Goal: Task Accomplishment & Management: Use online tool/utility

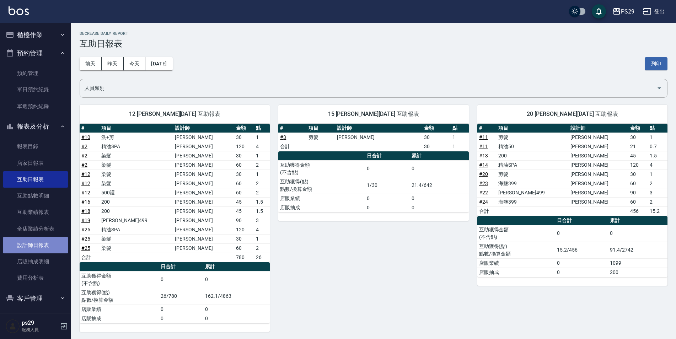
click at [38, 244] on link "設計師日報表" at bounding box center [35, 245] width 65 height 16
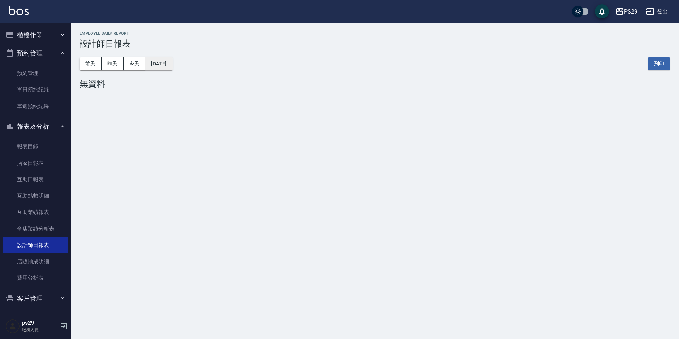
click at [163, 66] on button "[DATE]" at bounding box center [158, 63] width 27 height 13
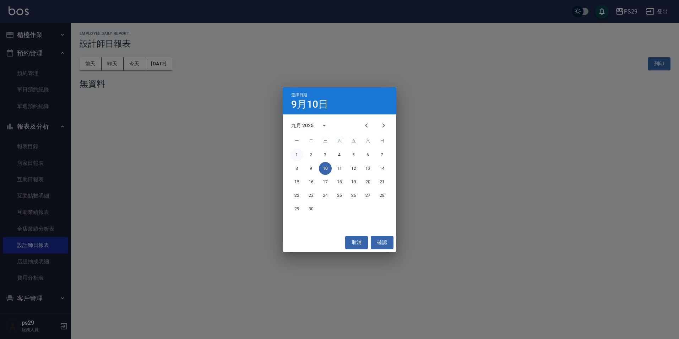
click at [299, 157] on button "1" at bounding box center [297, 155] width 13 height 13
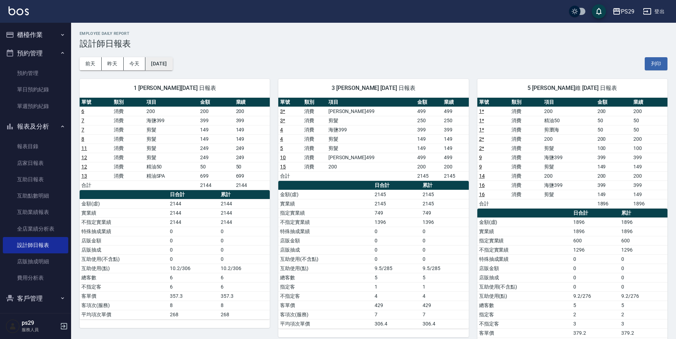
click at [171, 70] on button "[DATE]" at bounding box center [158, 63] width 27 height 13
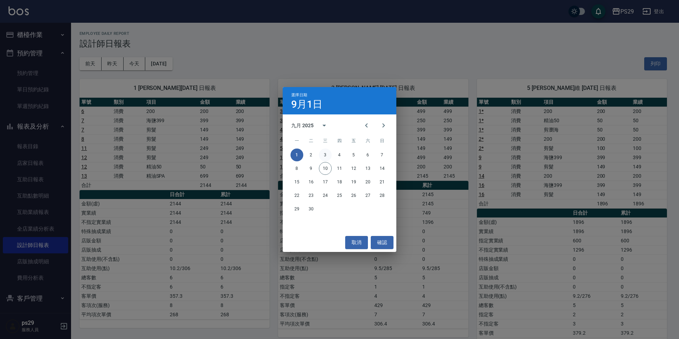
click at [324, 155] on button "3" at bounding box center [325, 155] width 13 height 13
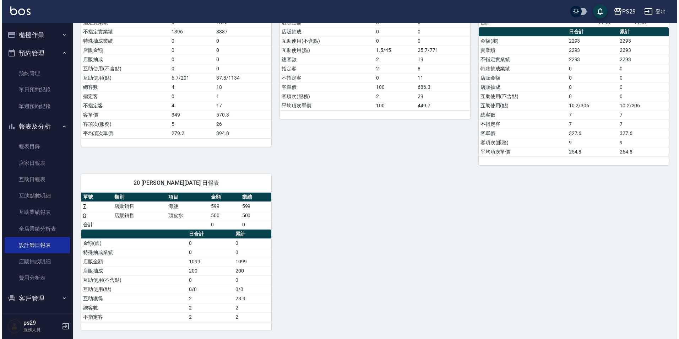
scroll to position [30, 0]
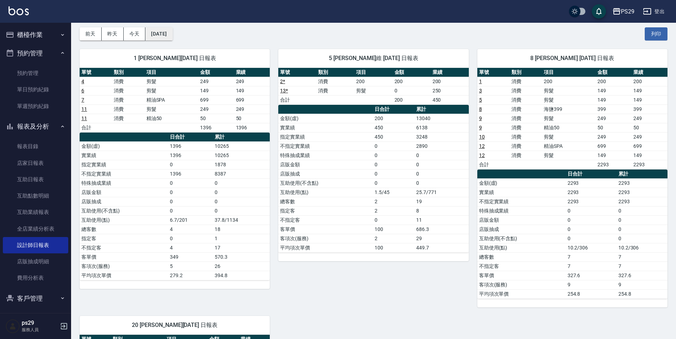
click at [172, 33] on button "[DATE]" at bounding box center [158, 33] width 27 height 13
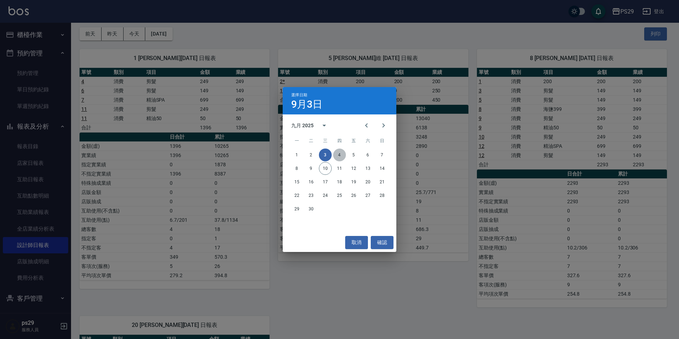
click at [341, 155] on button "4" at bounding box center [339, 155] width 13 height 13
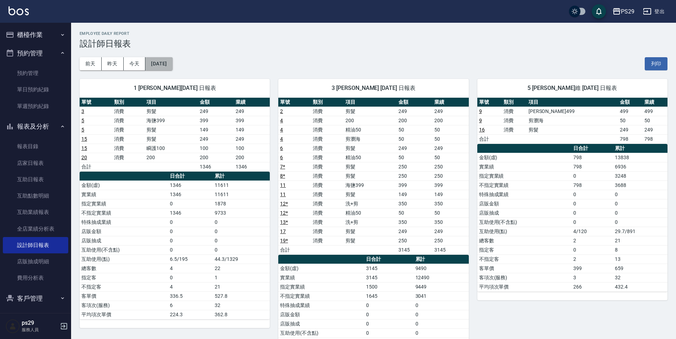
click at [170, 67] on button "[DATE]" at bounding box center [158, 63] width 27 height 13
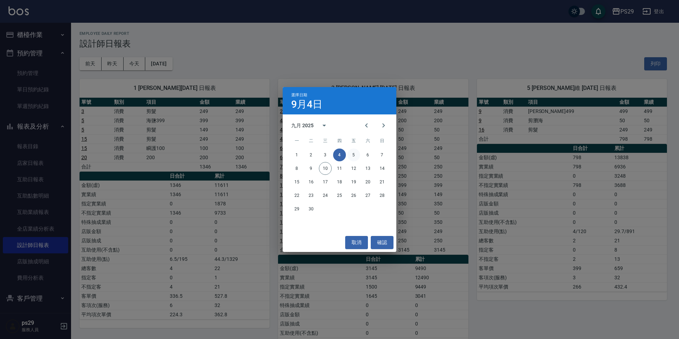
click at [357, 157] on button "5" at bounding box center [353, 155] width 13 height 13
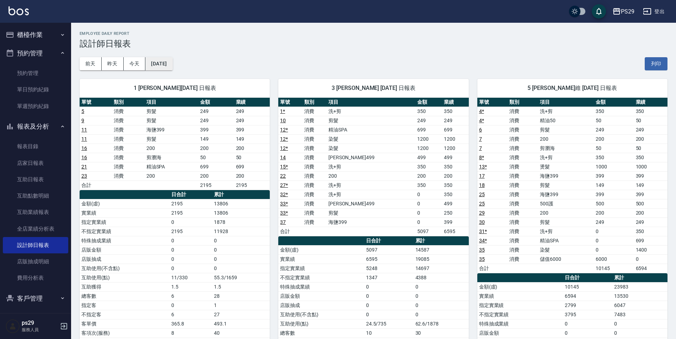
click at [169, 65] on button "[DATE]" at bounding box center [158, 63] width 27 height 13
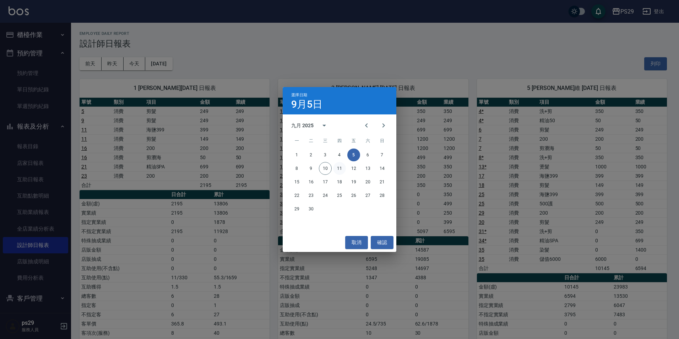
click at [343, 167] on button "11" at bounding box center [339, 168] width 13 height 13
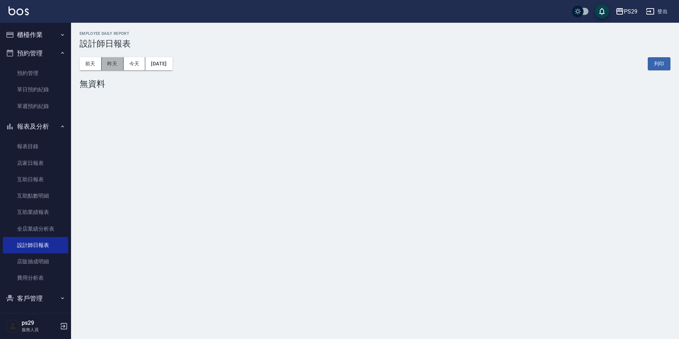
click at [116, 65] on button "昨天" at bounding box center [113, 63] width 22 height 13
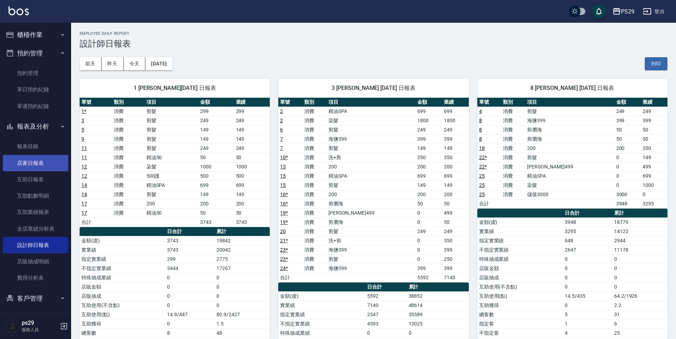
click at [42, 168] on link "店家日報表" at bounding box center [35, 163] width 65 height 16
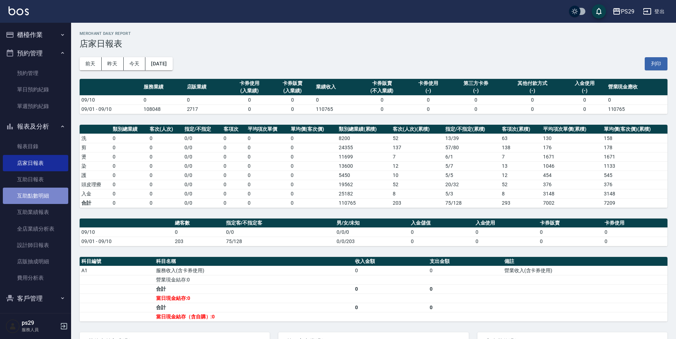
click at [55, 198] on link "互助點數明細" at bounding box center [35, 196] width 65 height 16
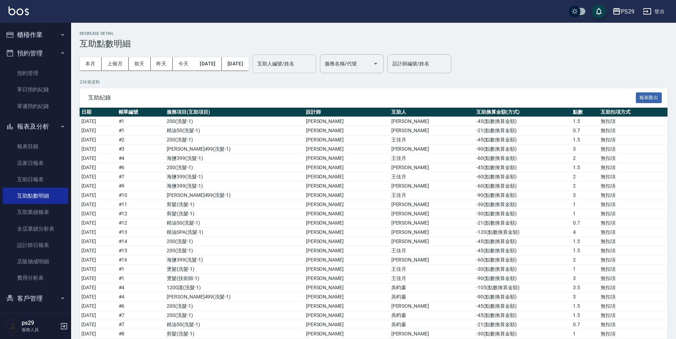
click at [301, 63] on input "互助人編號/姓名" at bounding box center [284, 64] width 58 height 12
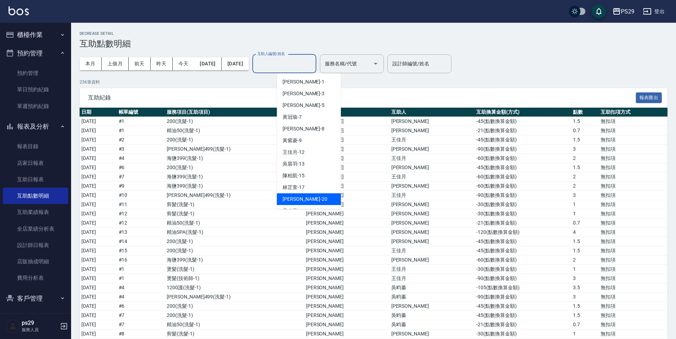
click at [306, 199] on div "[PERSON_NAME]-20" at bounding box center [309, 199] width 64 height 12
type input "[PERSON_NAME]-20"
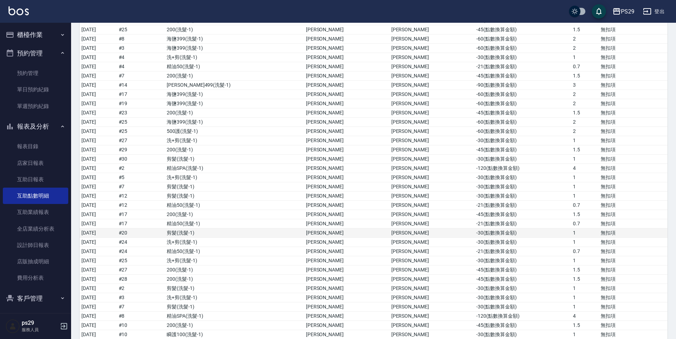
scroll to position [349, 0]
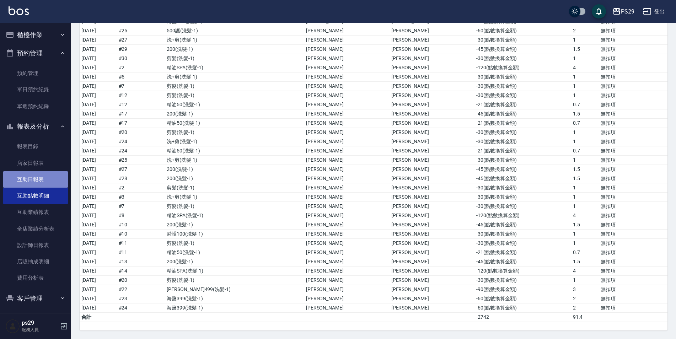
click at [60, 184] on link "互助日報表" at bounding box center [35, 179] width 65 height 16
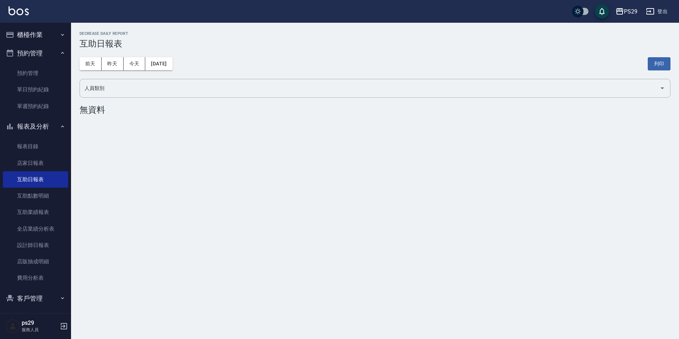
click at [43, 29] on button "櫃檯作業" at bounding box center [35, 35] width 65 height 18
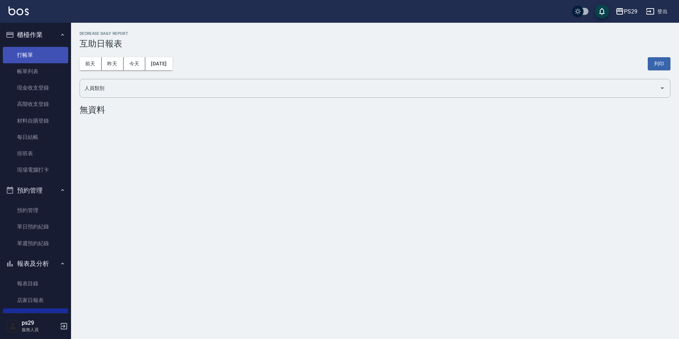
click at [45, 57] on link "打帳單" at bounding box center [35, 55] width 65 height 16
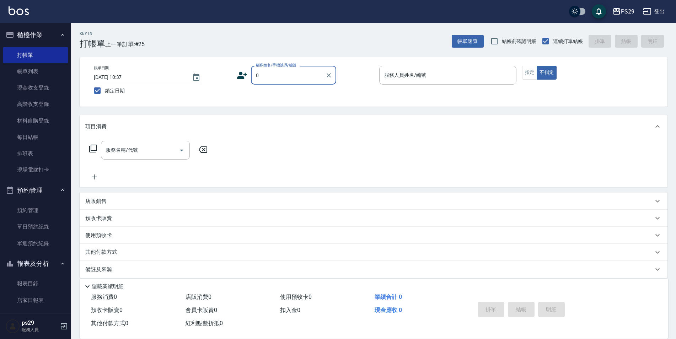
type input "新客人 姓名未設定/0/null"
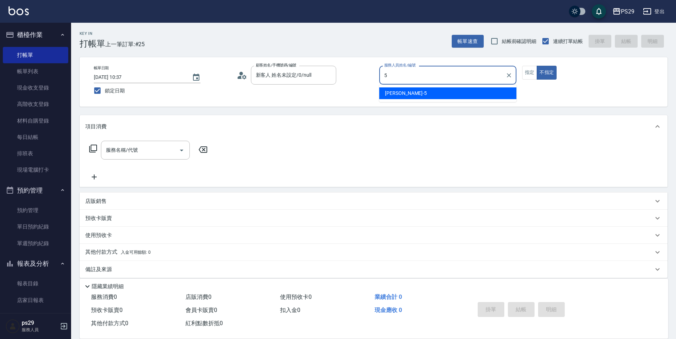
type input "[PERSON_NAME]維-5"
type button "false"
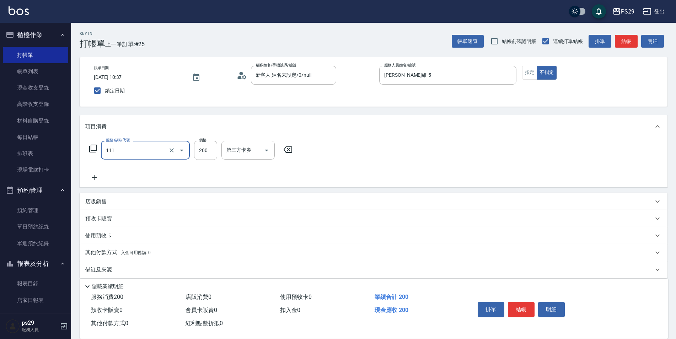
type input "200(111)"
type input "[PERSON_NAME]-20"
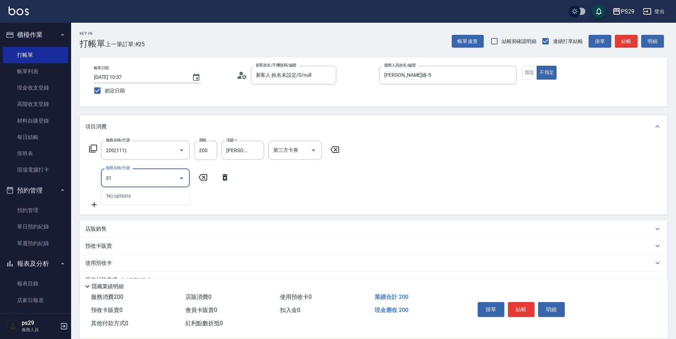
type input "310"
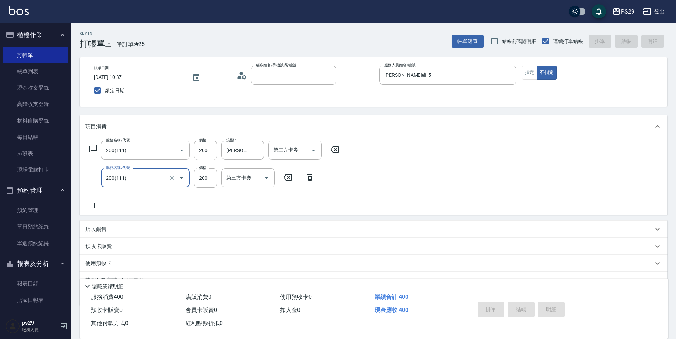
type input "5"
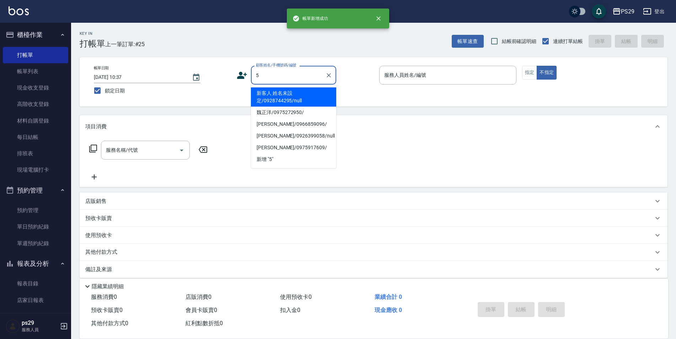
type input "新客人 姓名未設定/0928744295/null"
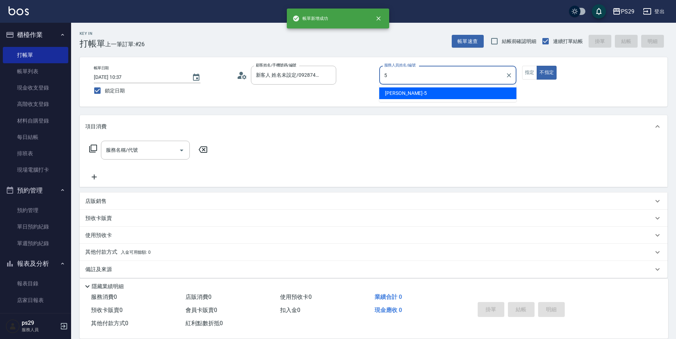
type input "[PERSON_NAME]維-5"
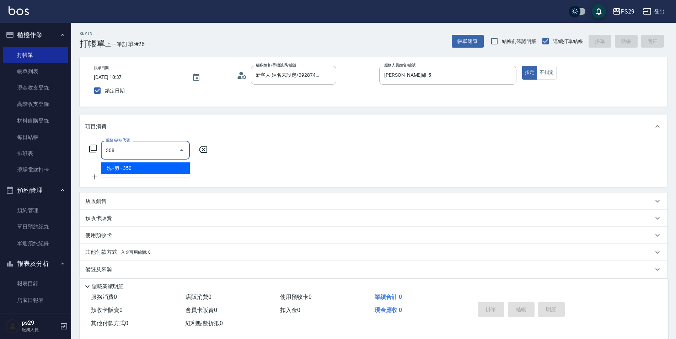
type input "洗+剪(308)"
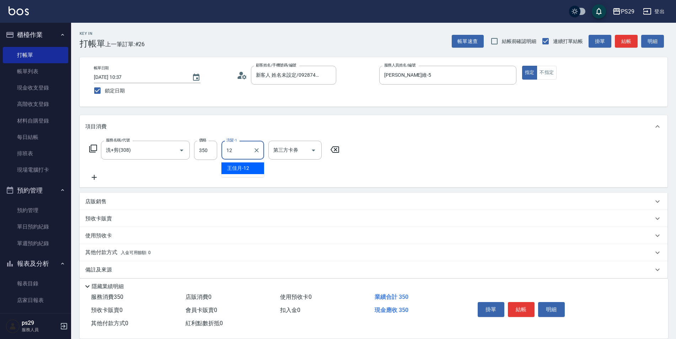
type input "[PERSON_NAME]-12"
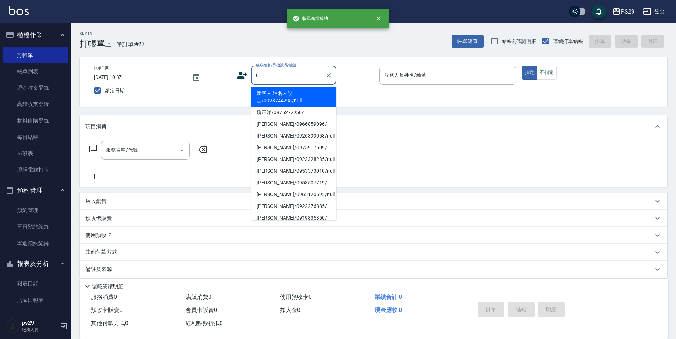
type input "新客人 姓名未設定/0928744295/null"
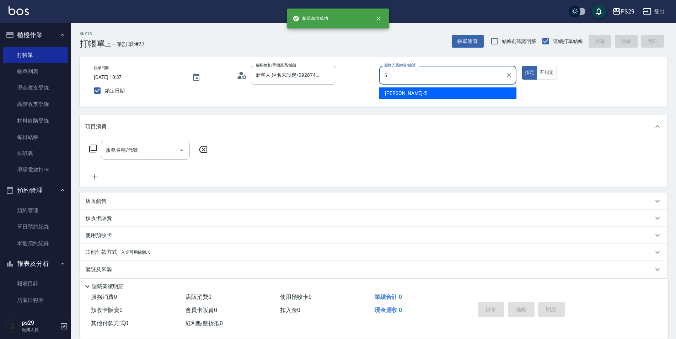
type input "[PERSON_NAME]維-5"
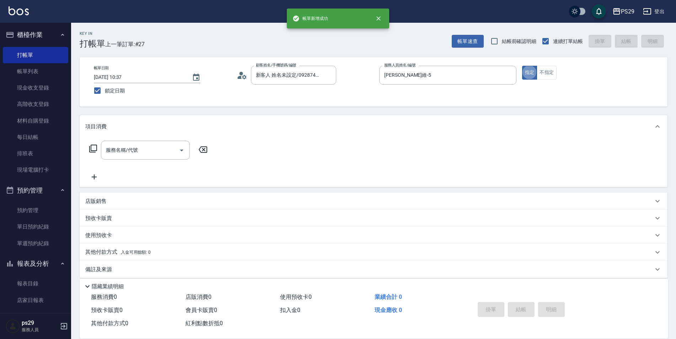
type button "true"
type input "30"
type input "新客人 姓名未設定/0/null"
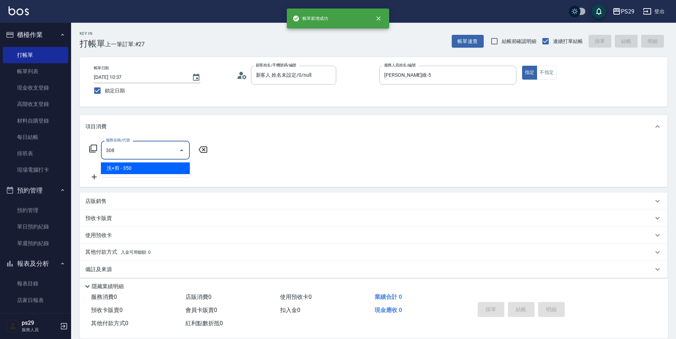
type input "洗+剪(308)"
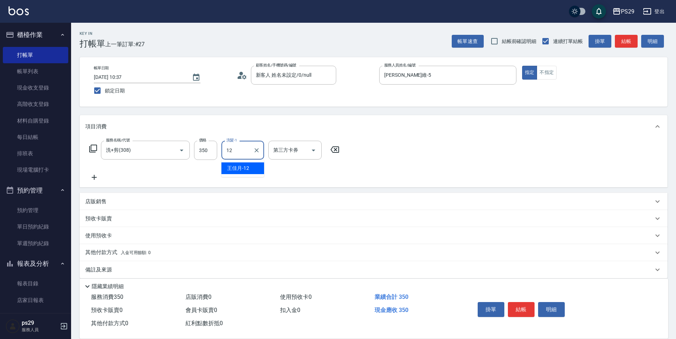
type input "[PERSON_NAME]-12"
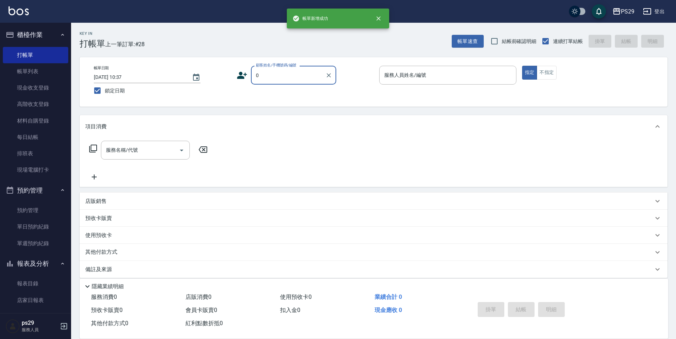
type input "新客人 姓名未設定/0928744295/null"
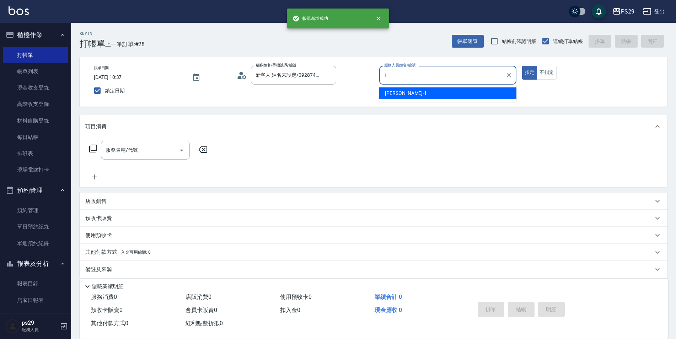
type input "[PERSON_NAME]-1"
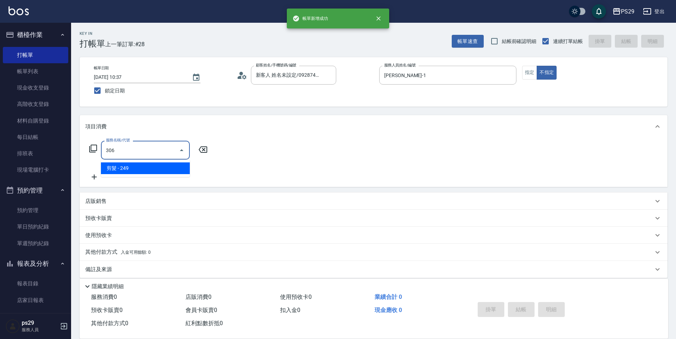
type input "剪髮(306)"
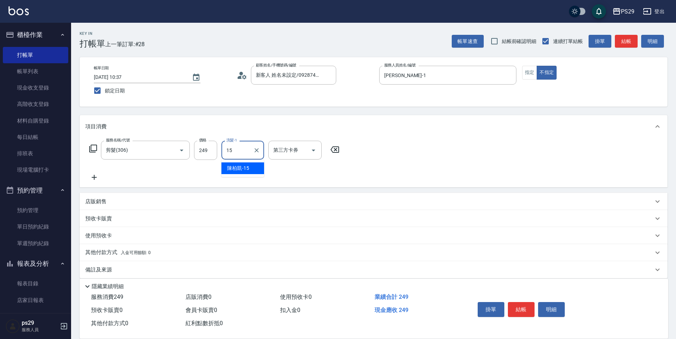
type input "[PERSON_NAME]-15"
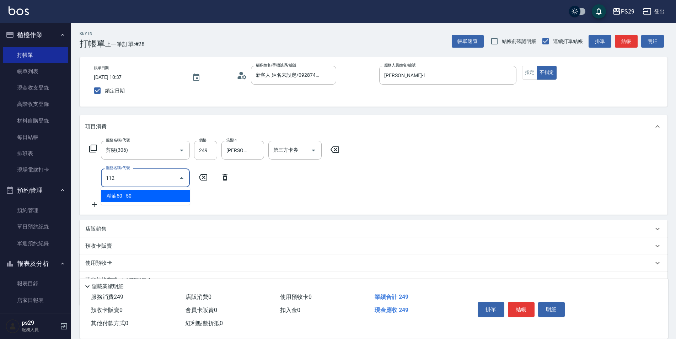
type input "精油50(112)"
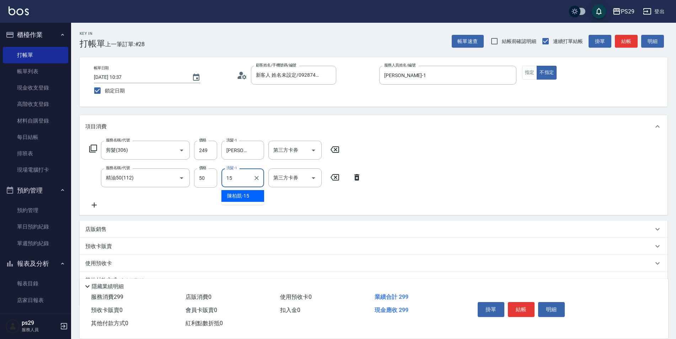
type input "[PERSON_NAME]-15"
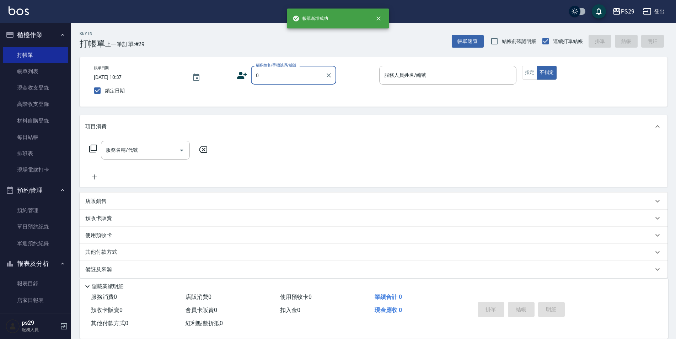
type input "新客人 姓名未設定/0928744295/null"
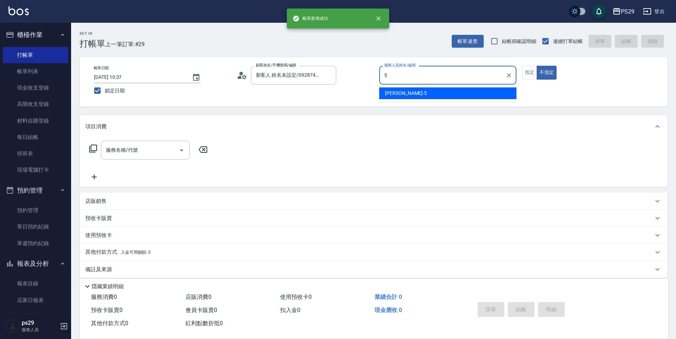
type input "[PERSON_NAME]維-5"
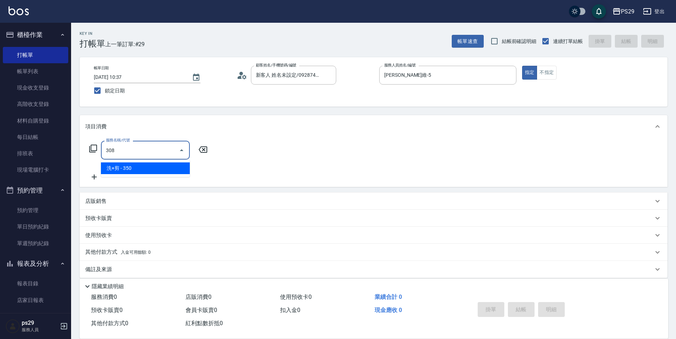
type input "洗+剪(308)"
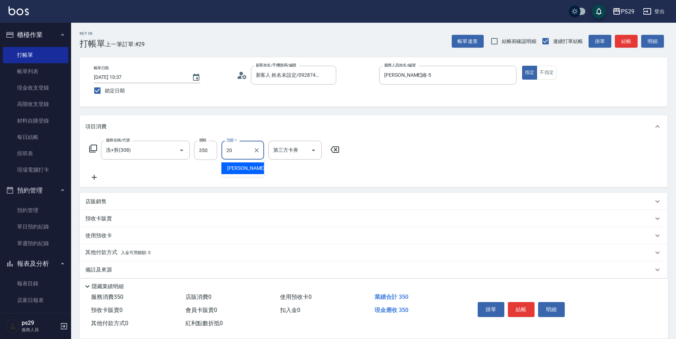
type input "[PERSON_NAME]-20"
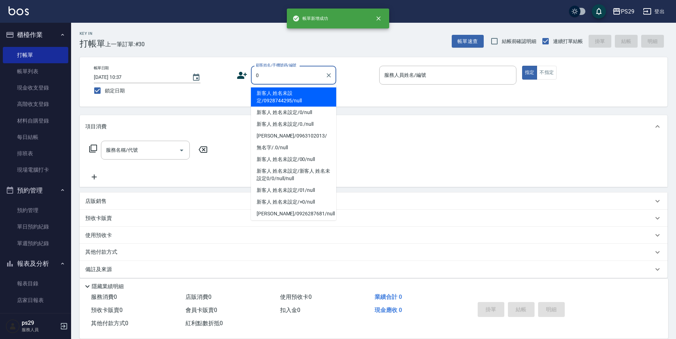
type input "新客人 姓名未設定/0928744295/null"
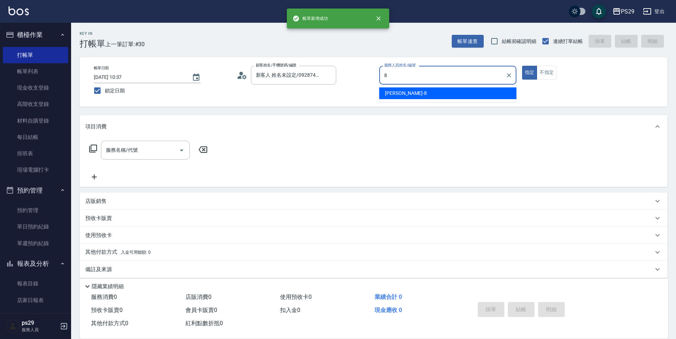
type input "[PERSON_NAME]-8"
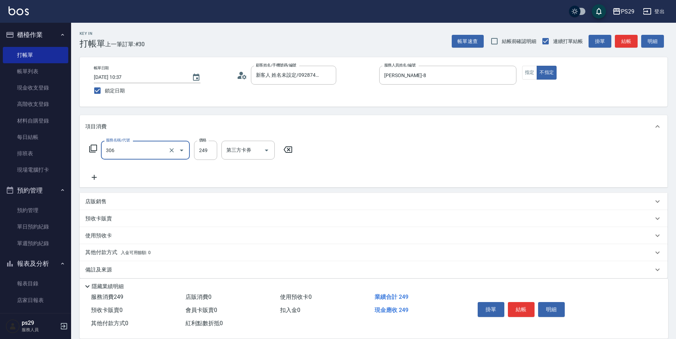
type input "剪髮(306)"
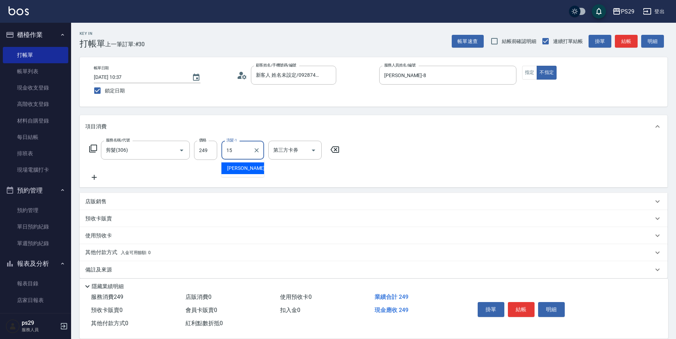
type input "[PERSON_NAME]-15"
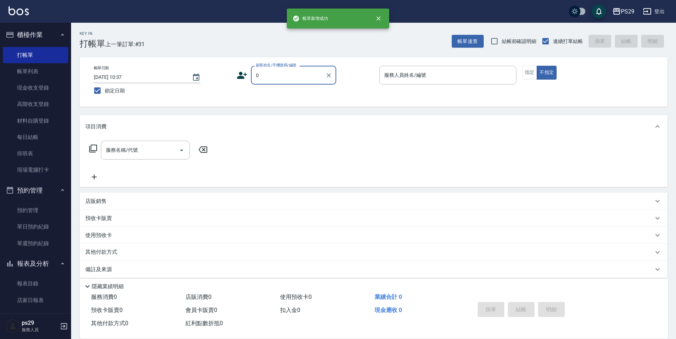
type input "新客人 姓名未設定/0928744295/null"
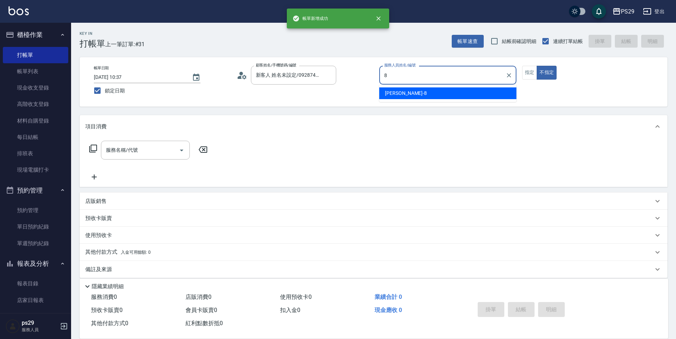
type input "[PERSON_NAME]-8"
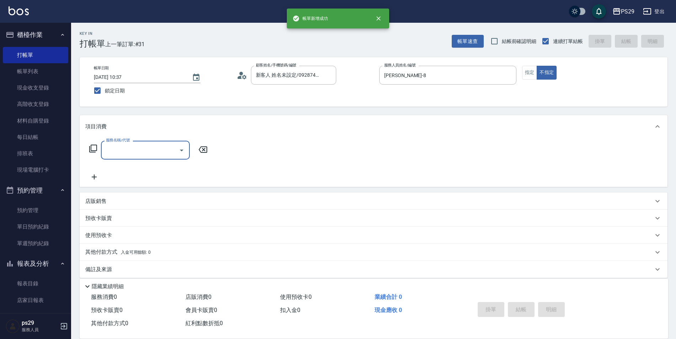
type input "5"
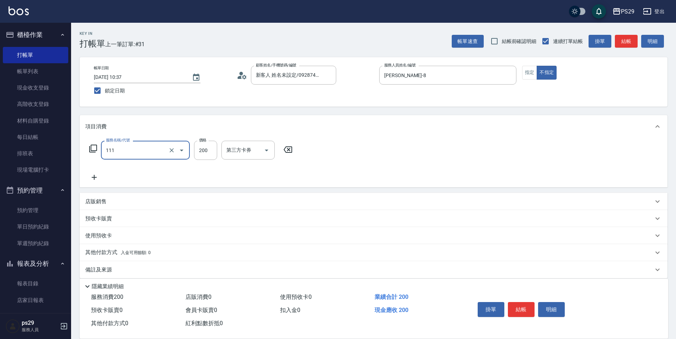
type input "200(111)"
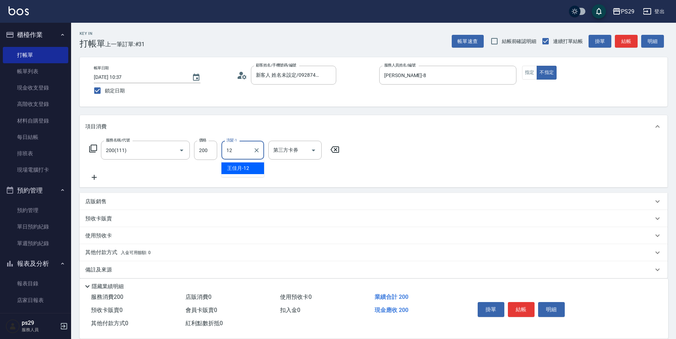
type input "[PERSON_NAME]-12"
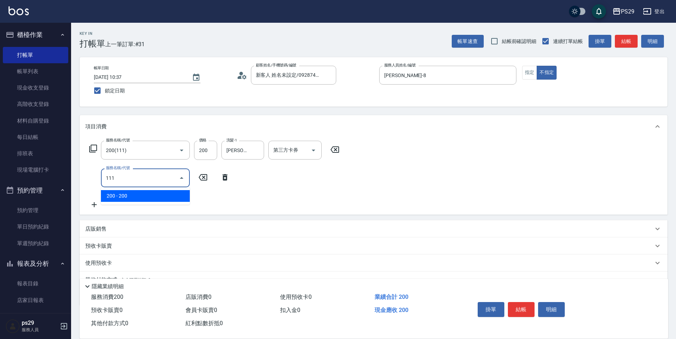
type input "200(111)"
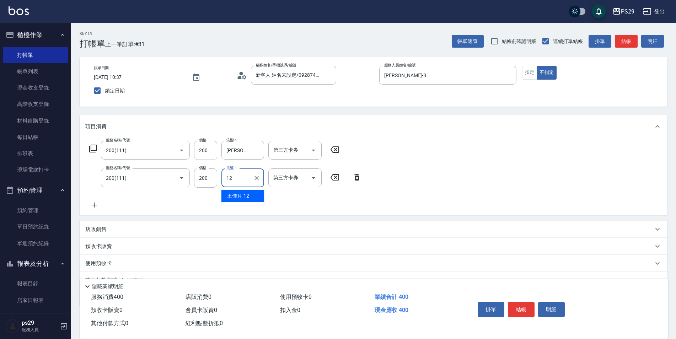
type input "[PERSON_NAME]-12"
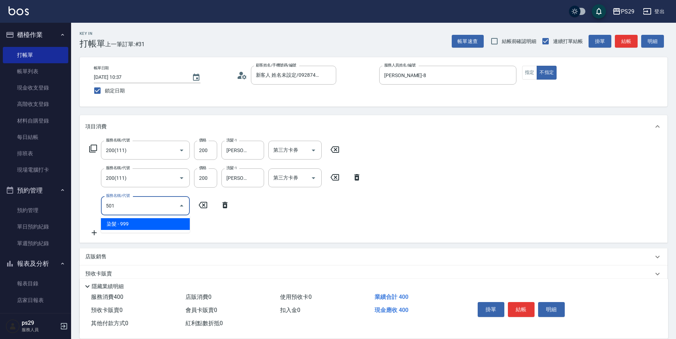
type input "染髮(501)"
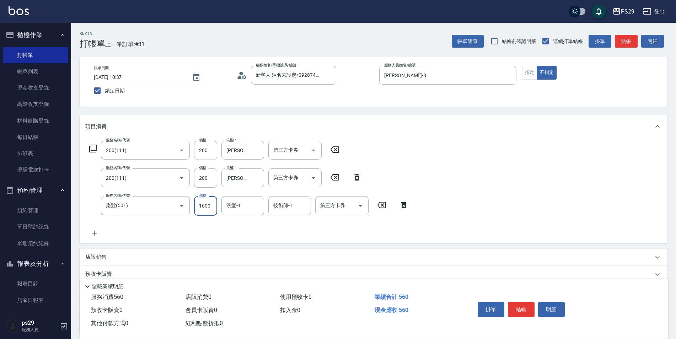
type input "1600"
type input "[PERSON_NAME]-12"
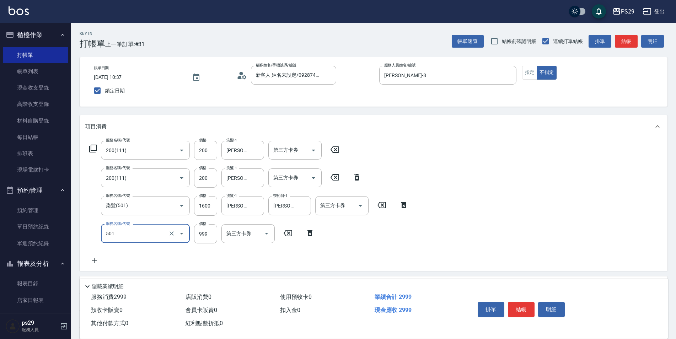
type input "染髮(501)"
type input "1600"
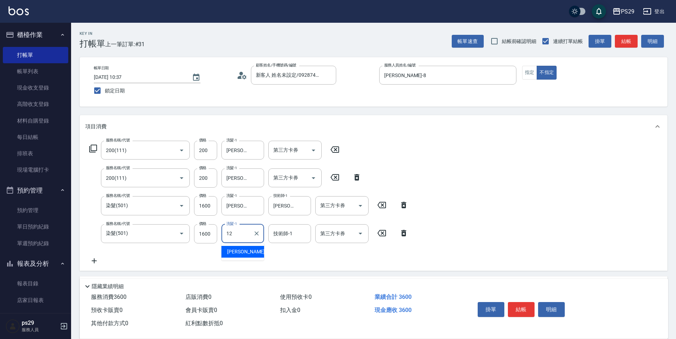
type input "[PERSON_NAME]-12"
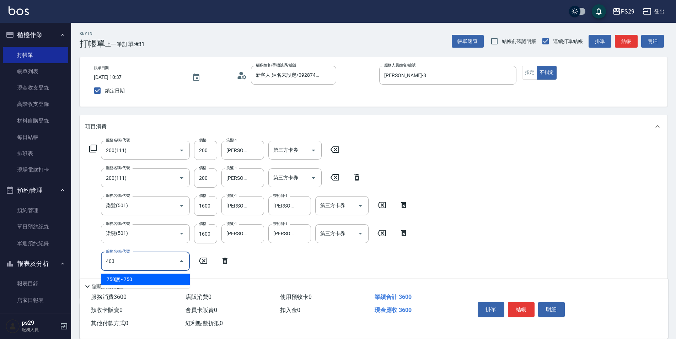
type input "750護(403)"
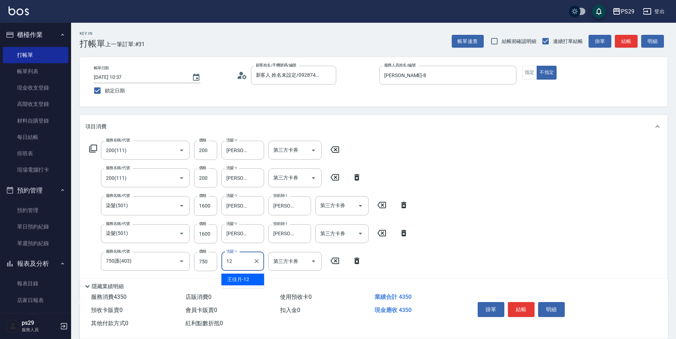
type input "[PERSON_NAME]-12"
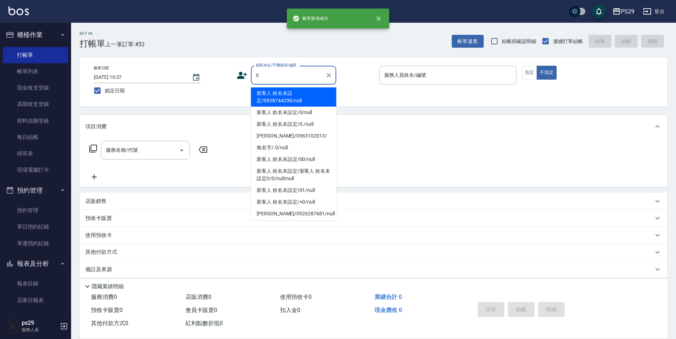
type input "新客人 姓名未設定/0928744295/null"
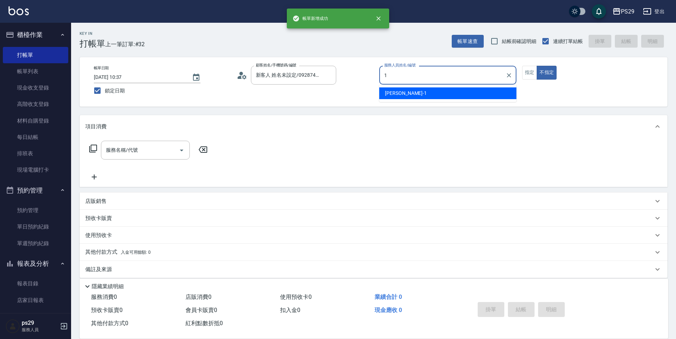
type input "[PERSON_NAME]-1"
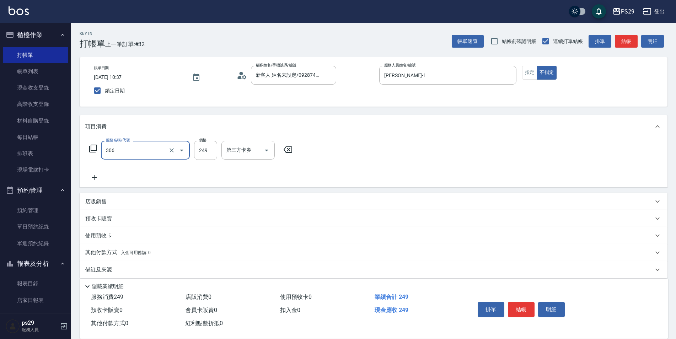
type input "剪髮(306)"
type input "[PERSON_NAME]-20"
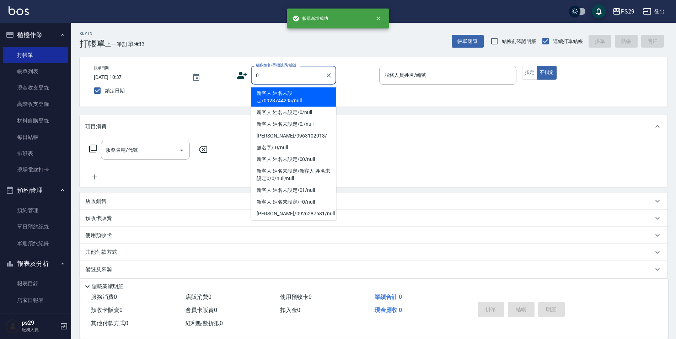
type input "新客人 姓名未設定/0928744295/null"
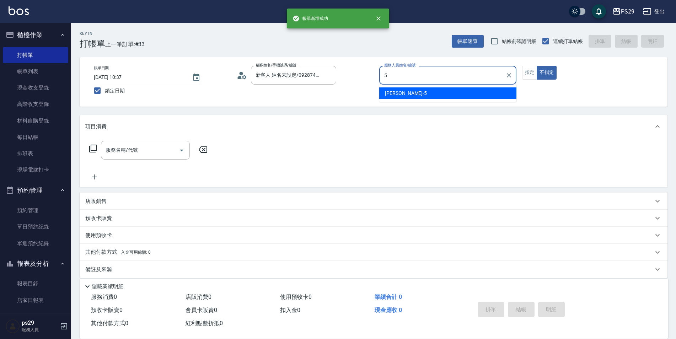
type input "[PERSON_NAME]維-5"
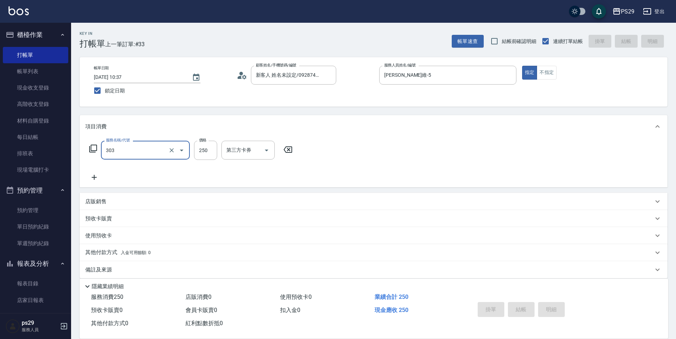
type input "303"
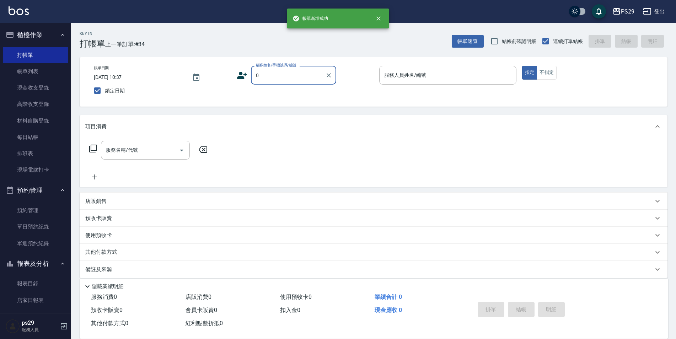
type input "新客人 姓名未設定/0928744295/null"
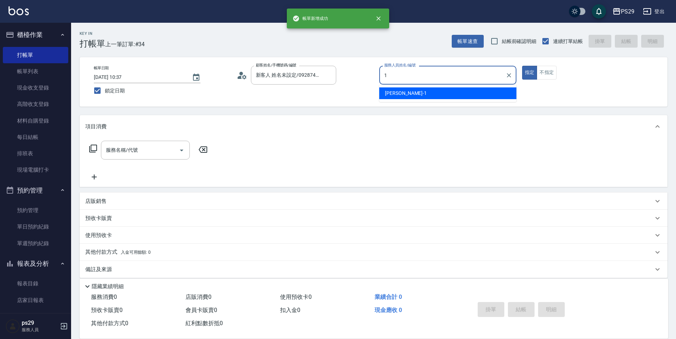
type input "[PERSON_NAME]-1"
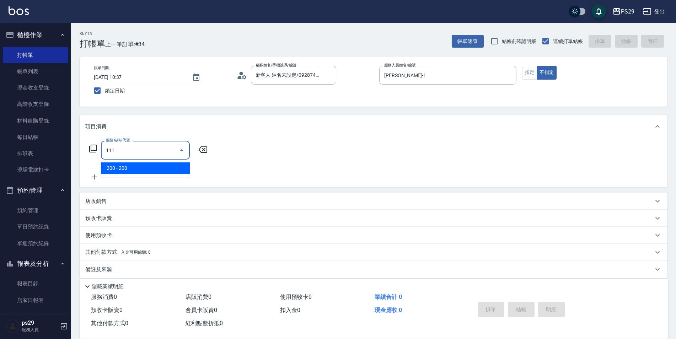
type input "200(111)"
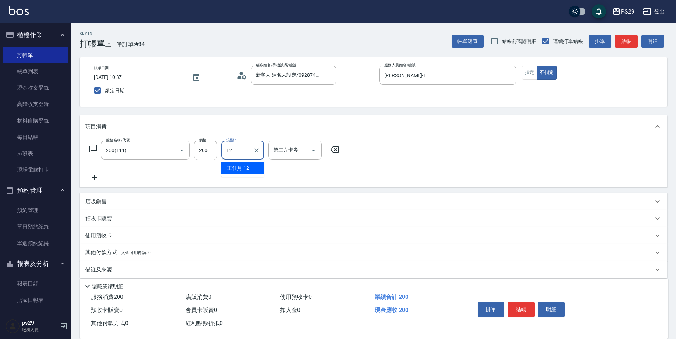
type input "[PERSON_NAME]-12"
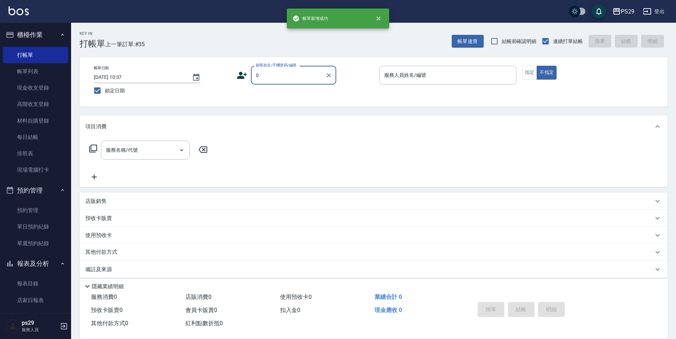
type input "新客人 姓名未設定/0928744295/null"
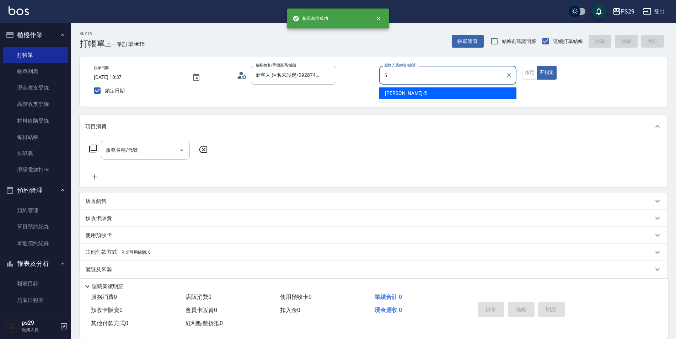
type input "[PERSON_NAME]維-5"
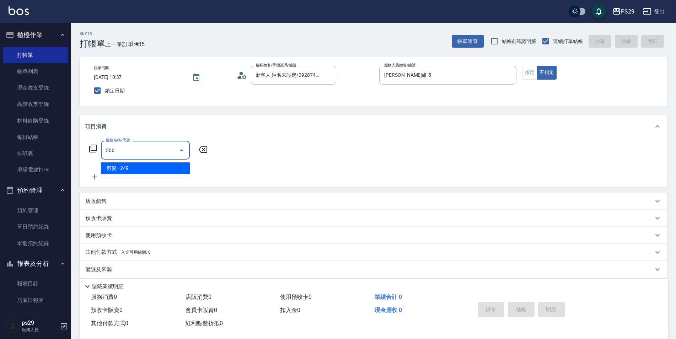
type input "剪髮(306)"
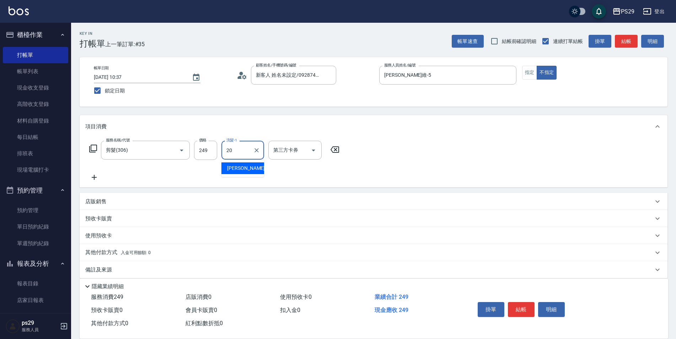
type input "[PERSON_NAME]-20"
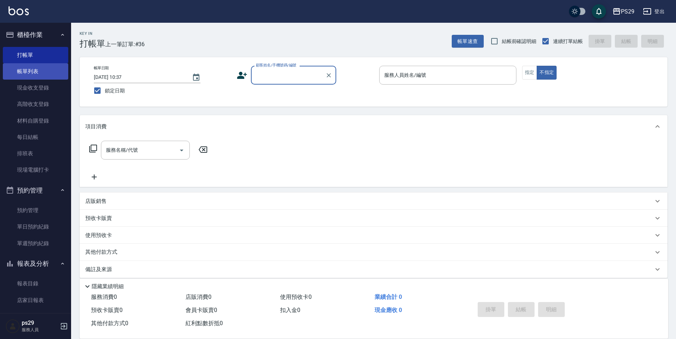
click at [45, 70] on link "帳單列表" at bounding box center [35, 71] width 65 height 16
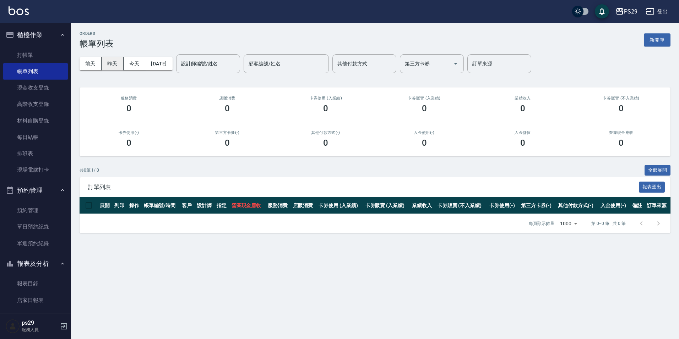
click at [115, 62] on button "昨天" at bounding box center [113, 63] width 22 height 13
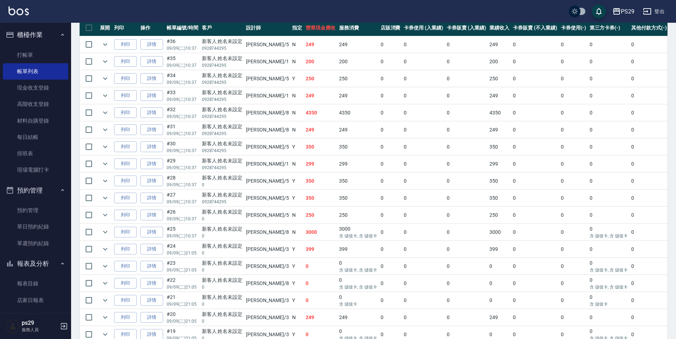
scroll to position [142, 0]
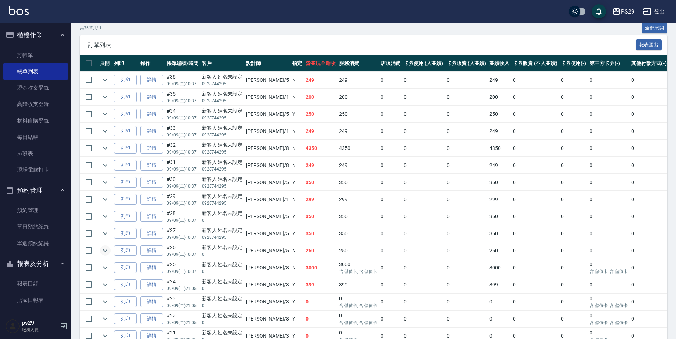
click at [103, 252] on icon "expand row" at bounding box center [105, 250] width 9 height 9
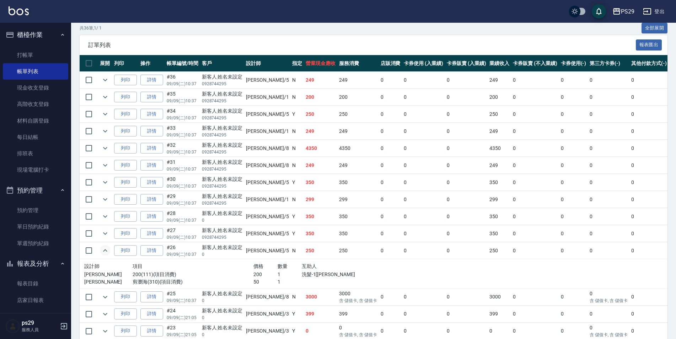
click at [107, 249] on icon "expand row" at bounding box center [105, 250] width 9 height 9
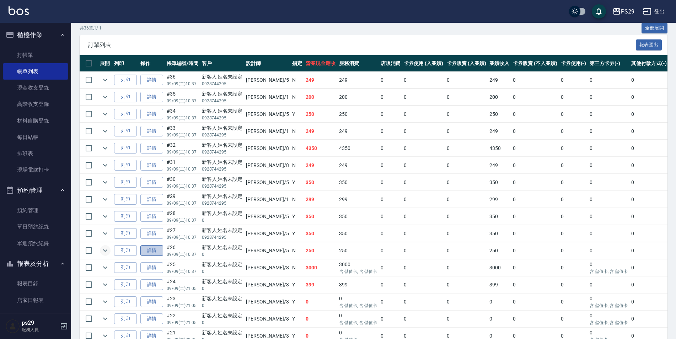
click at [148, 251] on link "詳情" at bounding box center [151, 250] width 23 height 11
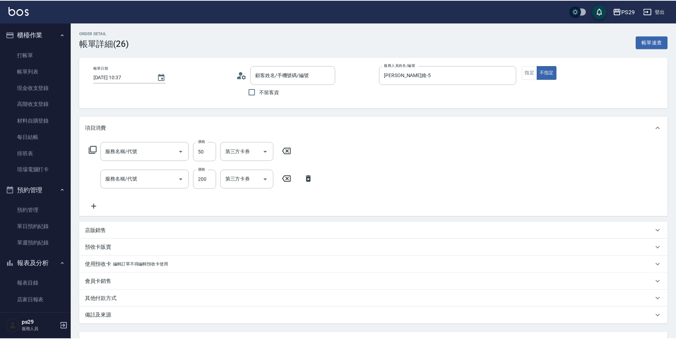
type input "[DATE] 10:37"
type input "[PERSON_NAME]維-5"
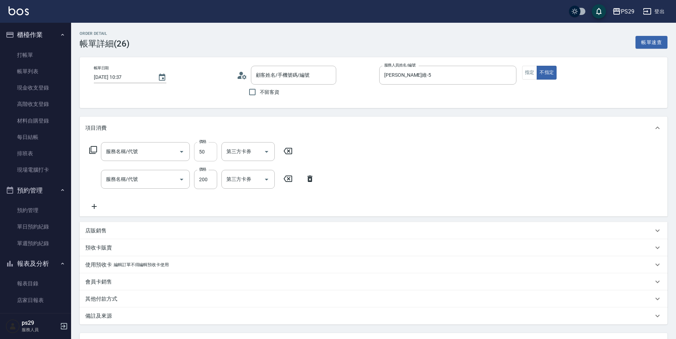
type input "剪瀏海(310)"
type input "200(111)"
type input "新客人 姓名未設定/0/null"
click at [162, 72] on button "Choose date, selected date is 2025-09-09" at bounding box center [161, 77] width 17 height 17
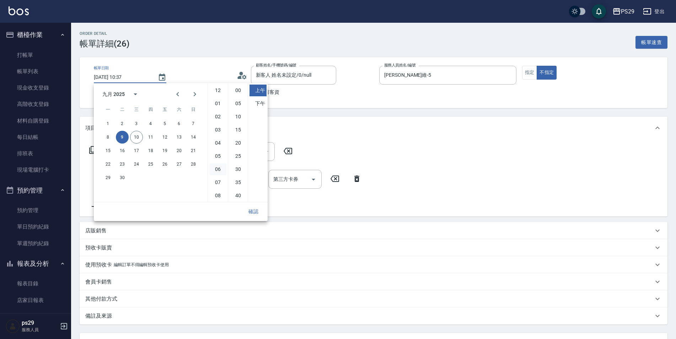
scroll to position [40, 0]
click at [139, 137] on button "10" at bounding box center [136, 137] width 13 height 13
type input "[DATE] 10:37"
click at [249, 211] on button "確認" at bounding box center [253, 211] width 23 height 13
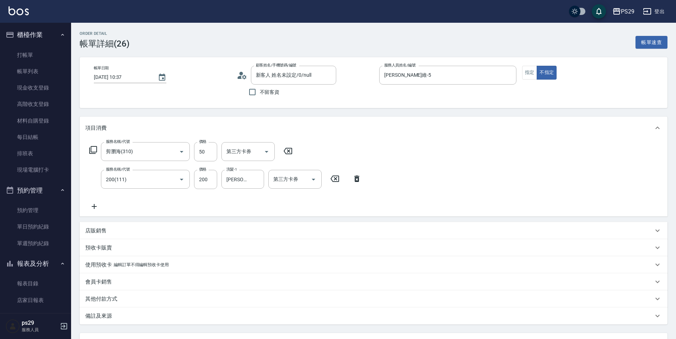
scroll to position [62, 0]
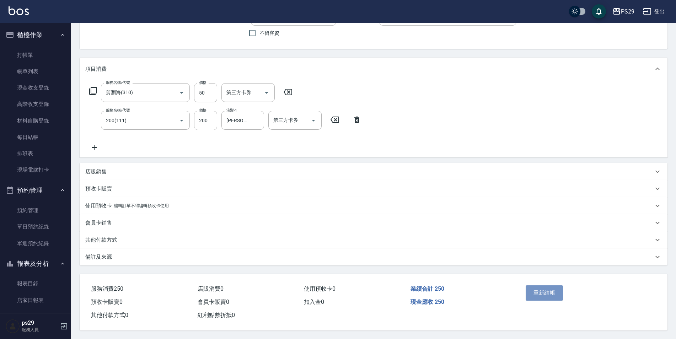
click at [547, 285] on button "重新結帳" at bounding box center [544, 292] width 38 height 15
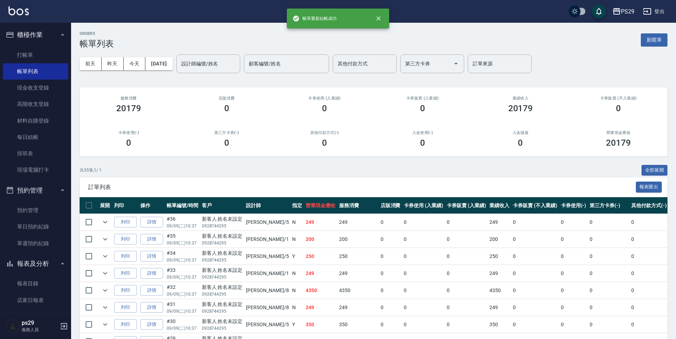
scroll to position [107, 0]
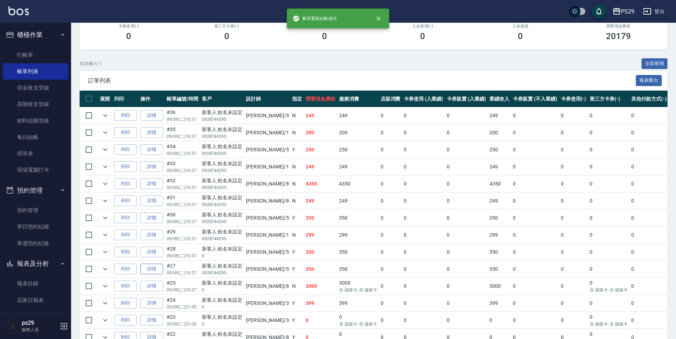
click at [151, 269] on link "詳情" at bounding box center [151, 269] width 23 height 11
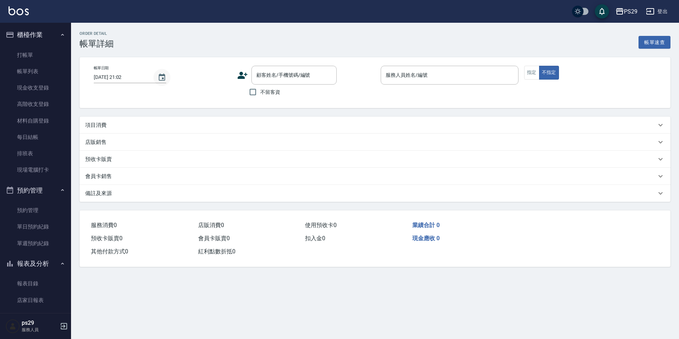
type input "[DATE] 10:37"
type input "[PERSON_NAME]維-5"
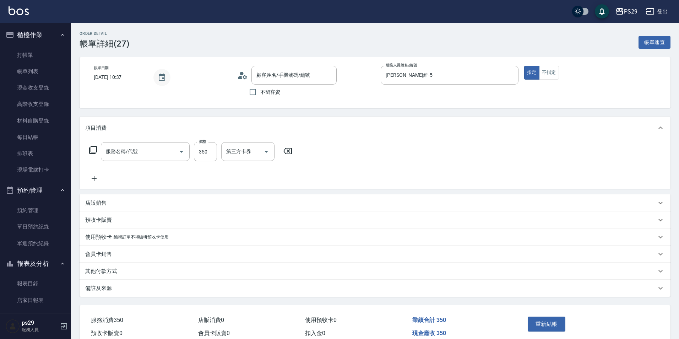
click at [166, 74] on button "Choose date, selected date is 2025-09-09" at bounding box center [161, 77] width 17 height 17
type input "新客人 姓名未設定/0928744295/null"
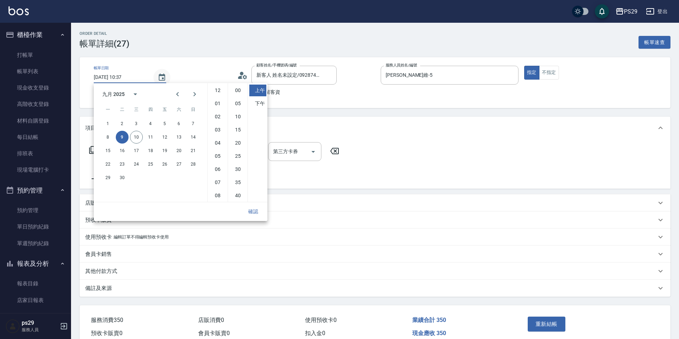
type input "洗+剪(308)"
click at [134, 135] on button "10" at bounding box center [136, 137] width 13 height 13
type input "[DATE] 10:37"
click at [257, 211] on button "確認" at bounding box center [253, 211] width 23 height 13
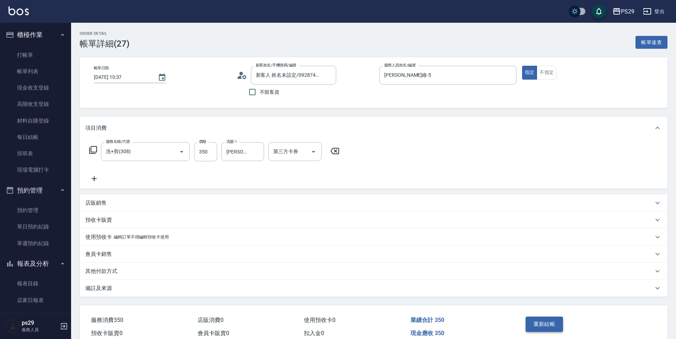
click at [532, 318] on button "重新結帳" at bounding box center [544, 324] width 38 height 15
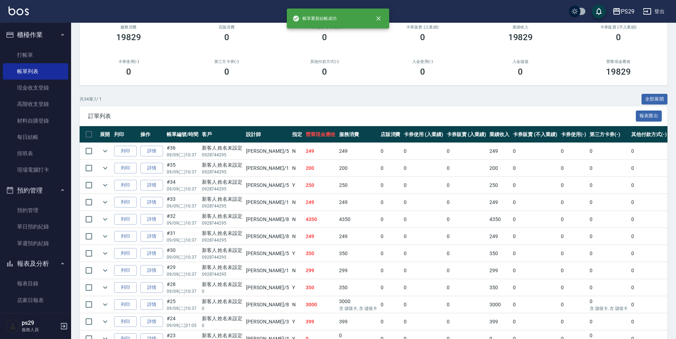
scroll to position [107, 0]
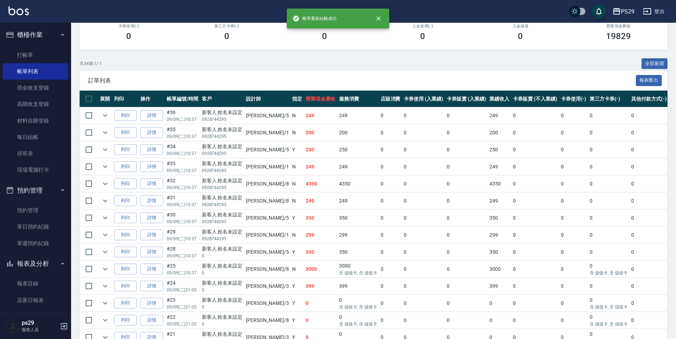
click at [150, 258] on td "詳情" at bounding box center [152, 252] width 26 height 17
click at [150, 254] on link "詳情" at bounding box center [151, 252] width 23 height 11
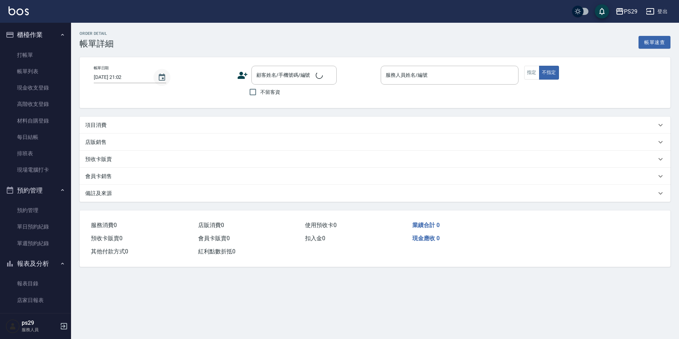
type input "[DATE] 10:37"
type input "[PERSON_NAME]維-5"
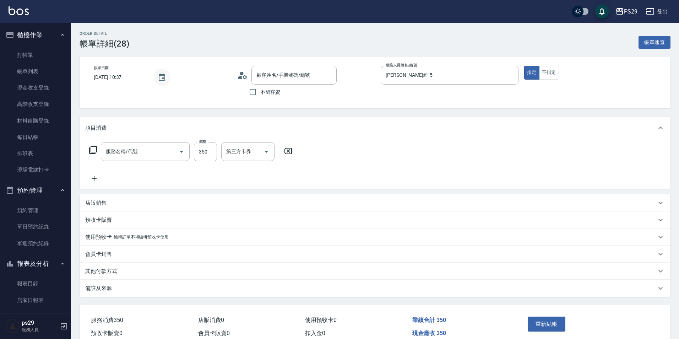
click at [162, 75] on icon "Choose date, selected date is 2025-09-09" at bounding box center [162, 77] width 6 height 7
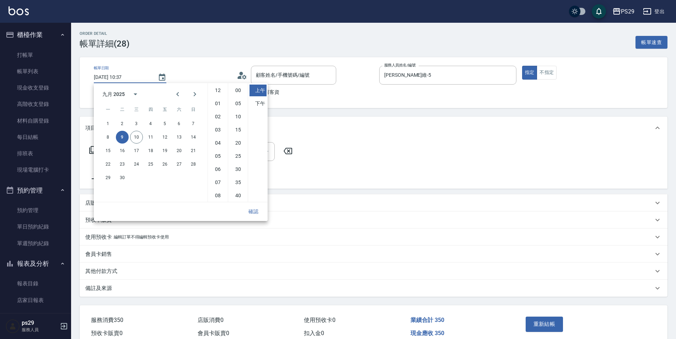
type input "新客人 姓名未設定/0/null"
type input "洗+剪(308)"
click at [142, 139] on button "10" at bounding box center [136, 137] width 13 height 13
type input "[DATE] 10:37"
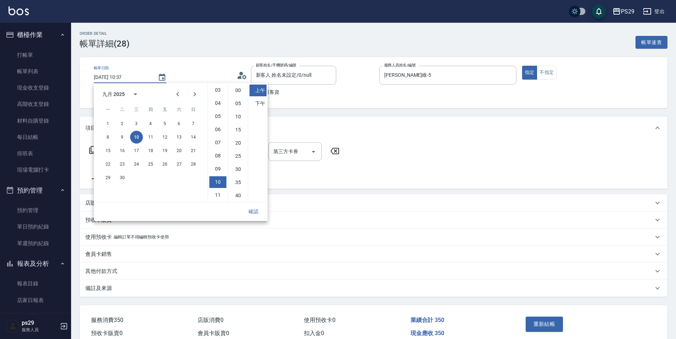
click at [246, 207] on button "確認" at bounding box center [253, 211] width 23 height 13
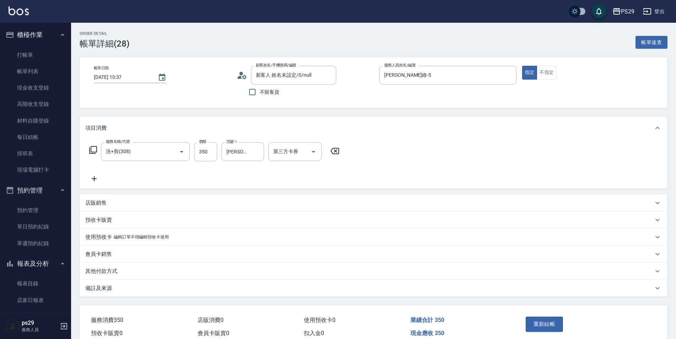
click at [545, 327] on button "重新結帳" at bounding box center [544, 324] width 38 height 15
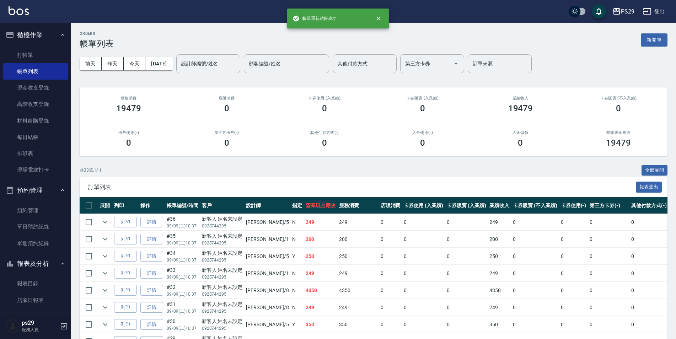
scroll to position [71, 0]
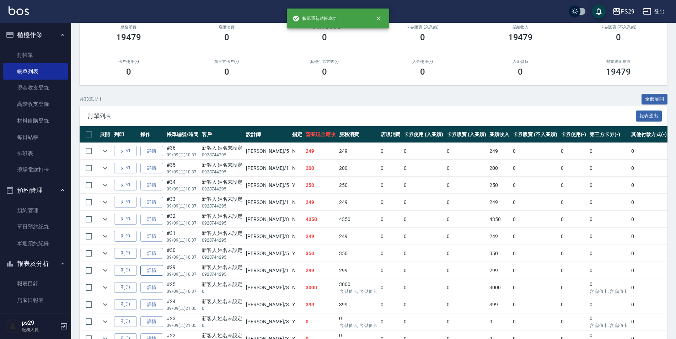
click at [150, 266] on link "詳情" at bounding box center [151, 270] width 23 height 11
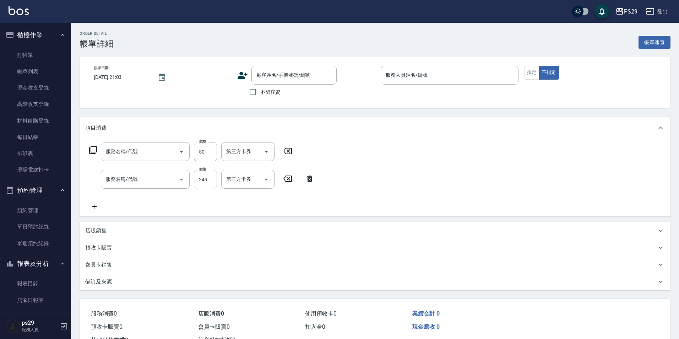
click at [157, 65] on div "帳單日期 [DATE] 21:03 顧客姓名/手機號碼/編號 顧客姓名/手機號碼/編號 不留客資 服務人員姓名/編號 服務人員姓名/編號 指定 不指定" at bounding box center [375, 82] width 591 height 51
type input "[DATE] 10:37"
type input "[PERSON_NAME]-1"
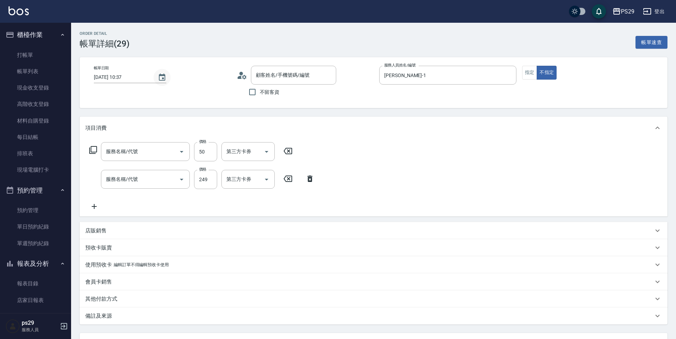
type input "精油50(112)"
type input "剪髮(306)"
click at [158, 73] on icon "Choose date, selected date is 2025-09-09" at bounding box center [162, 77] width 9 height 9
type input "新客人 姓名未設定/0928744295/null"
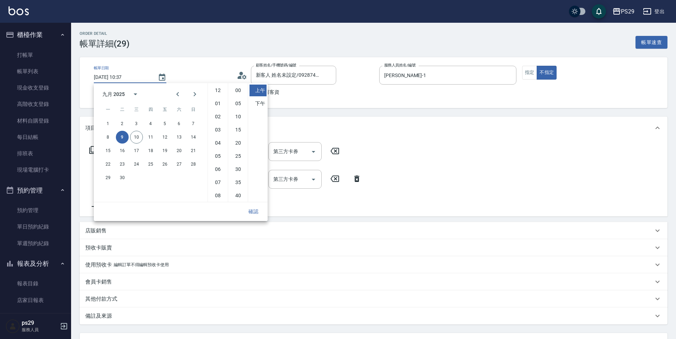
scroll to position [40, 0]
click at [131, 134] on button "10" at bounding box center [136, 137] width 13 height 13
type input "[DATE] 10:37"
drag, startPoint x: 260, startPoint y: 212, endPoint x: 281, endPoint y: 216, distance: 21.9
click at [259, 212] on button "確認" at bounding box center [253, 211] width 23 height 13
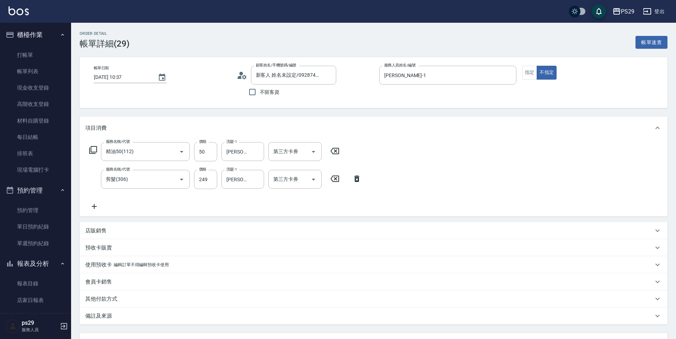
scroll to position [62, 0]
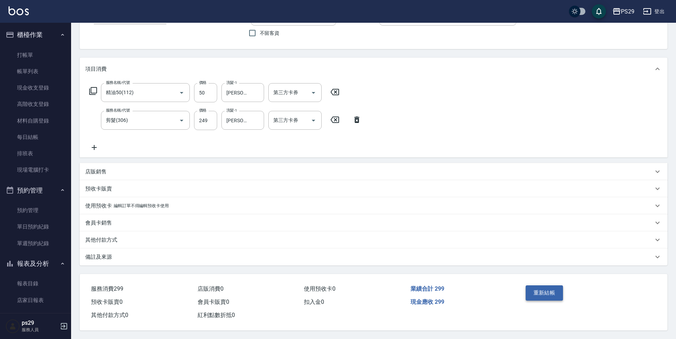
click at [547, 290] on button "重新結帳" at bounding box center [544, 292] width 38 height 15
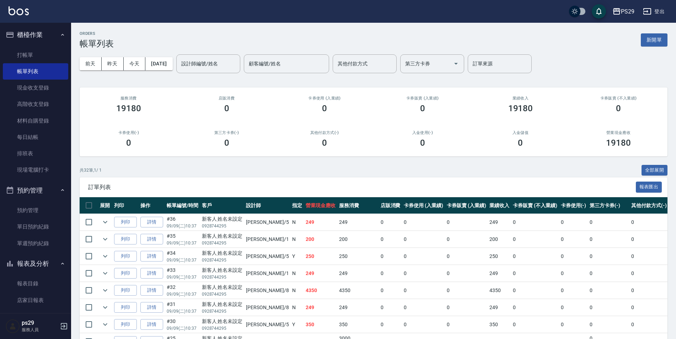
scroll to position [71, 0]
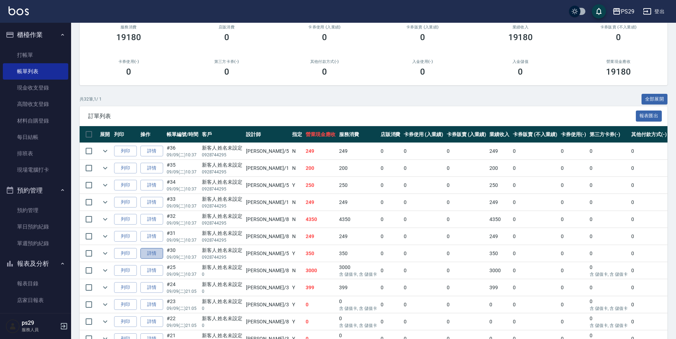
click at [149, 252] on link "詳情" at bounding box center [151, 253] width 23 height 11
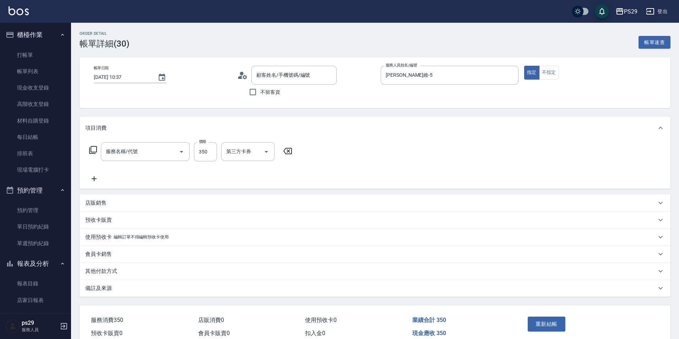
type input "[DATE] 10:37"
type input "[PERSON_NAME]維-5"
type input "新客人 姓名未設定/0928744295/null"
click at [162, 74] on icon "Choose date, selected date is 2025-09-09" at bounding box center [162, 77] width 6 height 7
type input "洗+剪(308)"
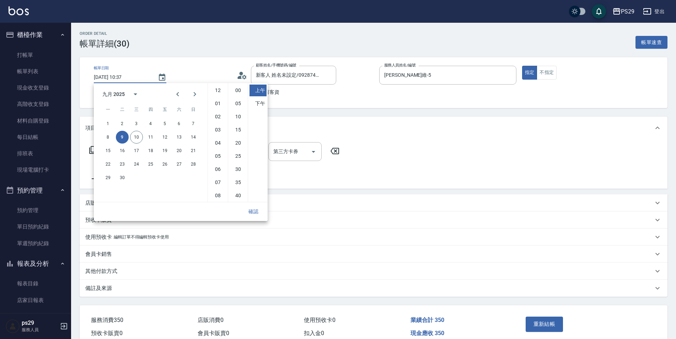
scroll to position [40, 0]
click at [132, 137] on button "10" at bounding box center [136, 137] width 13 height 13
type input "[DATE] 10:37"
click at [256, 210] on button "確認" at bounding box center [253, 211] width 23 height 13
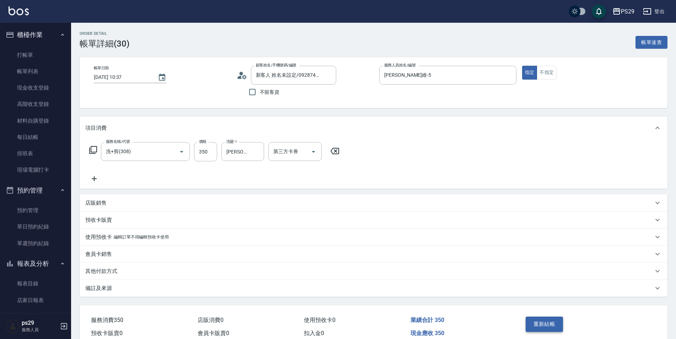
click at [533, 322] on button "重新結帳" at bounding box center [544, 324] width 38 height 15
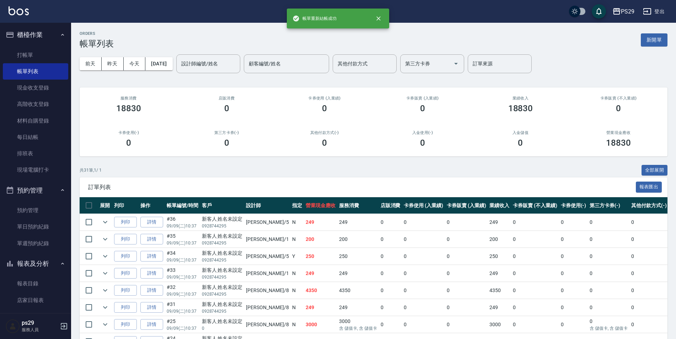
scroll to position [107, 0]
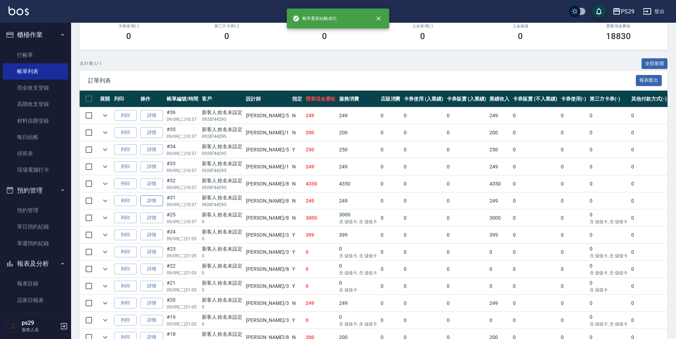
click at [154, 196] on link "詳情" at bounding box center [151, 200] width 23 height 11
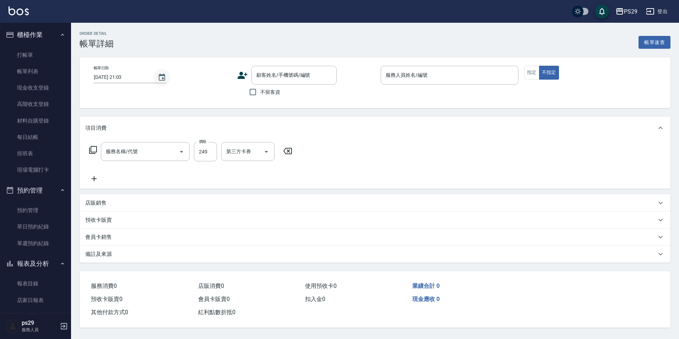
type input "[DATE] 10:37"
type input "[PERSON_NAME]-8"
type input "剪髮(306)"
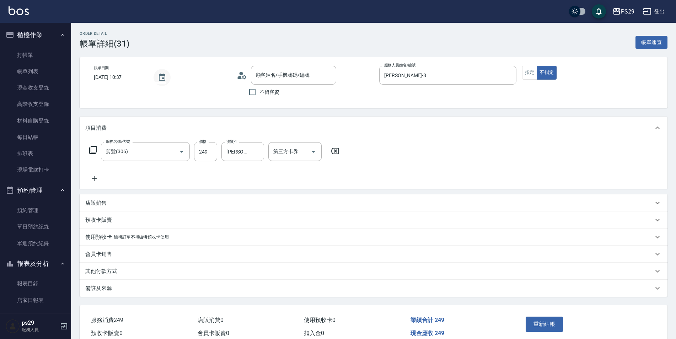
click at [159, 79] on icon "Choose date, selected date is 2025-09-09" at bounding box center [162, 77] width 9 height 9
type input "新客人 姓名未設定/0928744295/null"
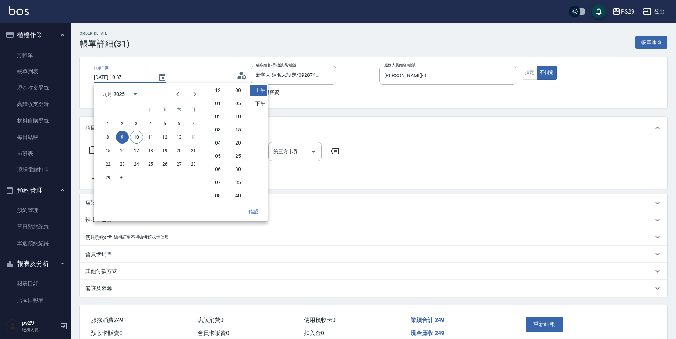
scroll to position [40, 0]
click at [142, 140] on div "8 9 10 11 12 13 14" at bounding box center [151, 137] width 114 height 13
click at [138, 139] on button "10" at bounding box center [136, 137] width 13 height 13
type input "[DATE] 10:37"
click at [254, 214] on button "確認" at bounding box center [253, 211] width 23 height 13
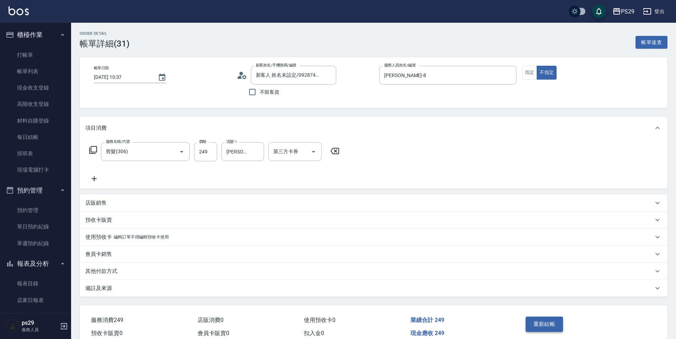
click at [550, 322] on button "重新結帳" at bounding box center [544, 324] width 38 height 15
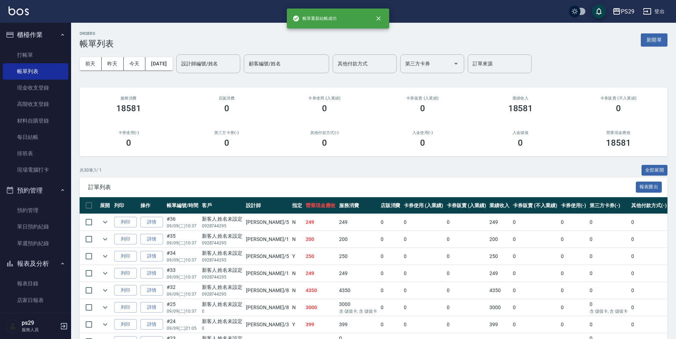
scroll to position [107, 0]
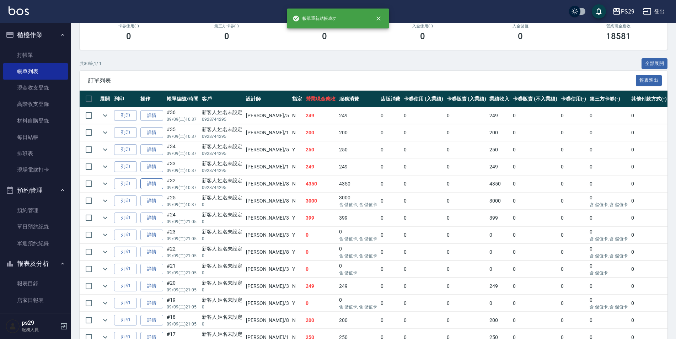
click at [156, 183] on link "詳情" at bounding box center [151, 183] width 23 height 11
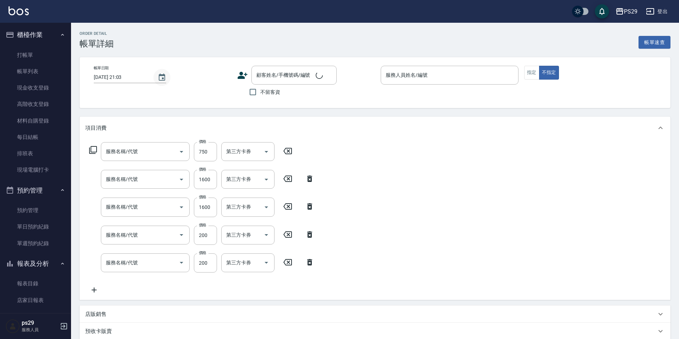
click at [158, 81] on icon "Choose date, selected date is 2025-09-10" at bounding box center [162, 77] width 9 height 9
type input "[DATE] 10:37"
type input "[PERSON_NAME]-8"
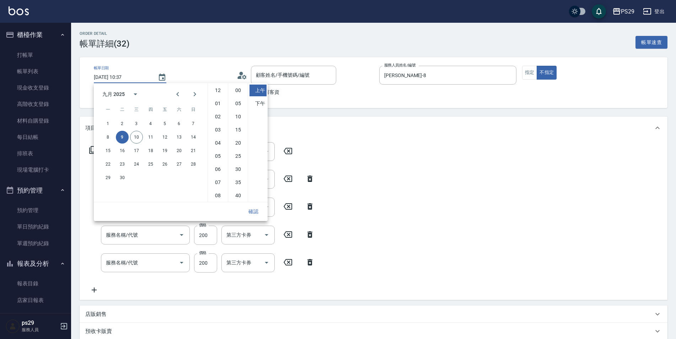
type input "750護(403)"
type input "染髮(501)"
type input "200(111)"
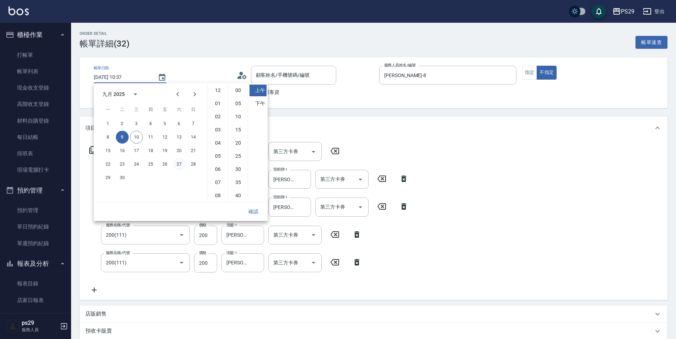
type input "新客人 姓名未設定/0928744295/null"
click at [141, 136] on button "10" at bounding box center [136, 137] width 13 height 13
type input "[DATE] 10:37"
click at [255, 212] on button "確認" at bounding box center [253, 211] width 23 height 13
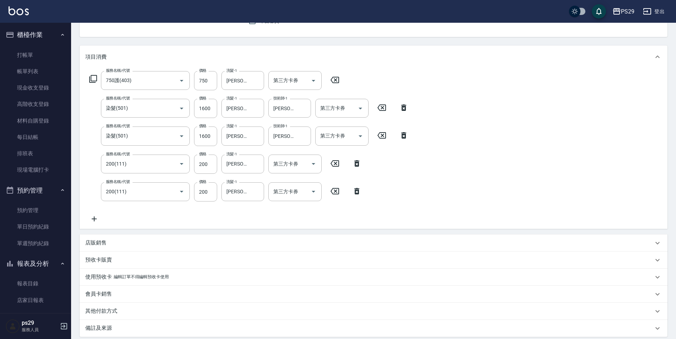
scroll to position [142, 0]
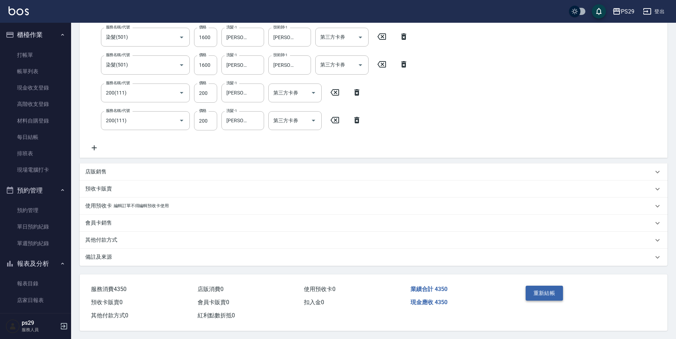
click at [544, 296] on button "重新結帳" at bounding box center [544, 293] width 38 height 15
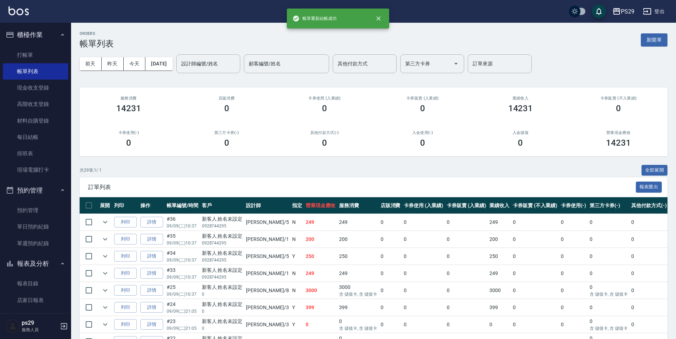
scroll to position [36, 0]
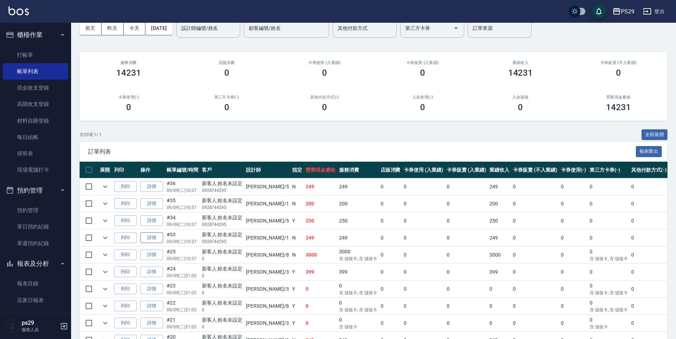
click at [150, 240] on link "詳情" at bounding box center [151, 237] width 23 height 11
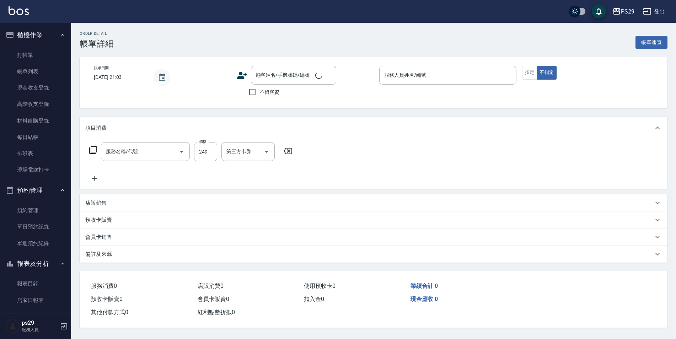
type input "[DATE] 10:37"
type input "[PERSON_NAME]-1"
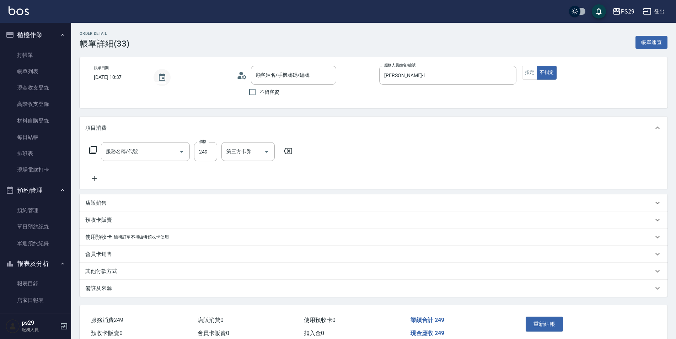
click at [159, 74] on icon "Choose date, selected date is 2025-09-09" at bounding box center [162, 77] width 6 height 7
type input "剪髮(306)"
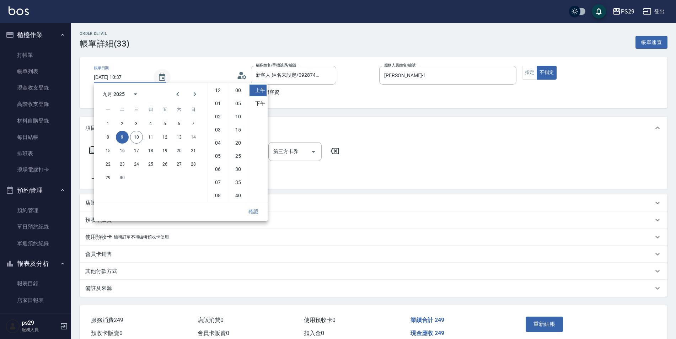
type input "新客人 姓名未設定/0928744295/null"
click at [135, 136] on button "10" at bounding box center [136, 137] width 13 height 13
type input "[DATE] 10:37"
click at [249, 209] on button "確認" at bounding box center [253, 211] width 23 height 13
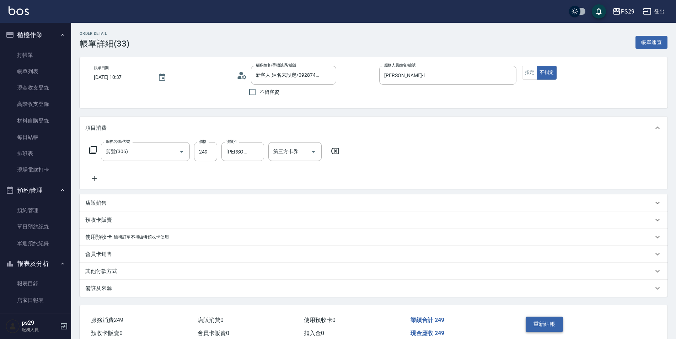
drag, startPoint x: 527, startPoint y: 321, endPoint x: 532, endPoint y: 323, distance: 5.3
click at [527, 321] on button "重新結帳" at bounding box center [544, 324] width 38 height 15
click at [534, 323] on div "重新結帳" at bounding box center [555, 329] width 64 height 31
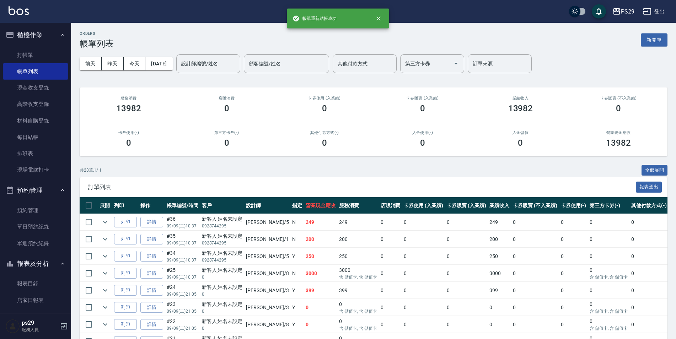
scroll to position [36, 0]
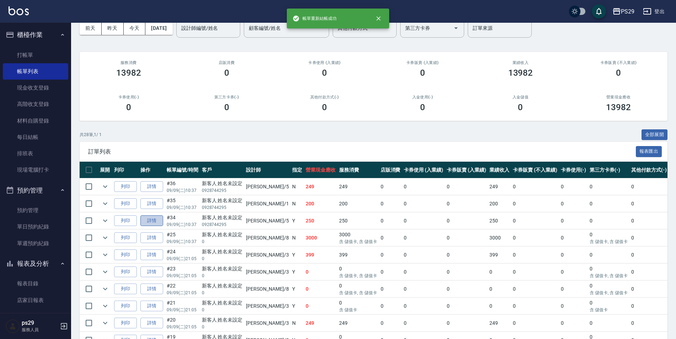
click at [149, 221] on link "詳情" at bounding box center [151, 220] width 23 height 11
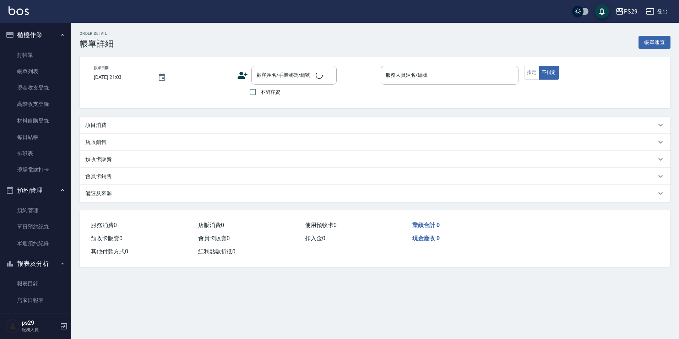
type input "[DATE] 10:37"
type input "[PERSON_NAME]維-5"
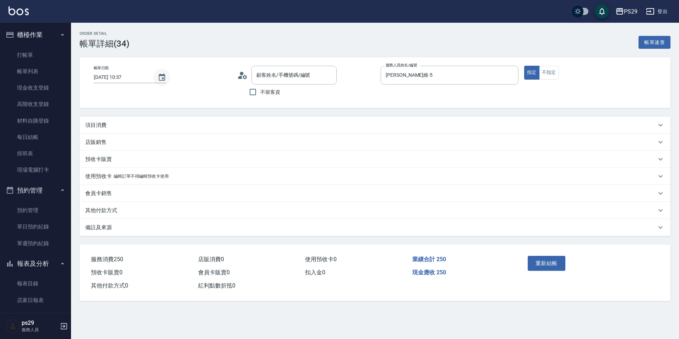
click at [167, 77] on button "Choose date, selected date is 2025-09-09" at bounding box center [161, 77] width 17 height 17
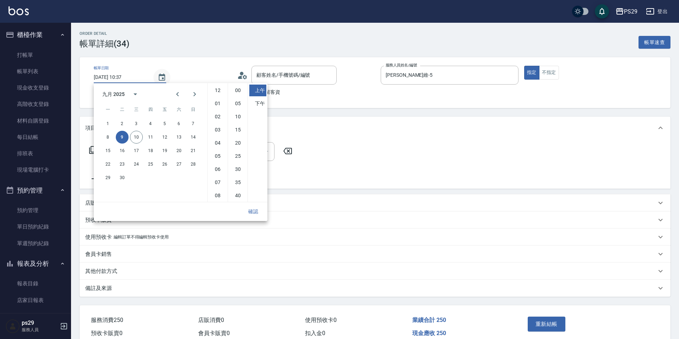
type input "新客人 姓名未設定/0928744295/null"
type input "剪髮(303)"
click at [141, 136] on button "10" at bounding box center [136, 137] width 13 height 13
type input "[DATE] 10:37"
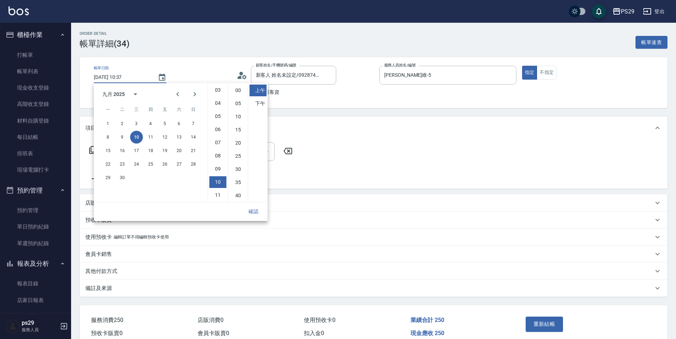
click at [257, 215] on button "確認" at bounding box center [253, 211] width 23 height 13
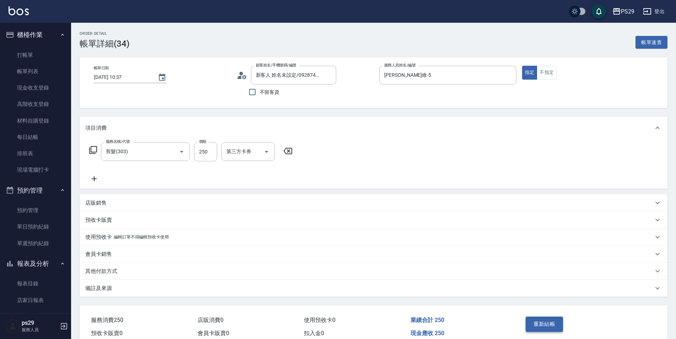
click at [529, 320] on button "重新結帳" at bounding box center [544, 324] width 38 height 15
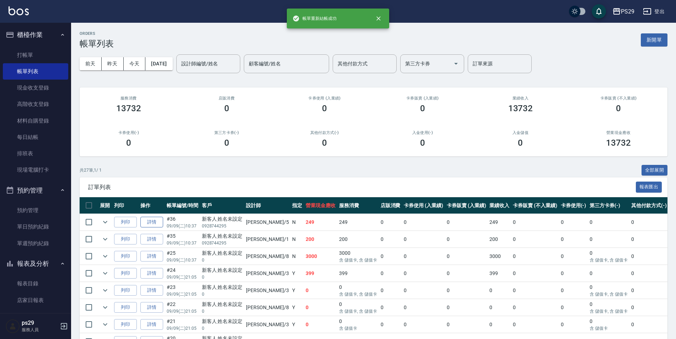
scroll to position [36, 0]
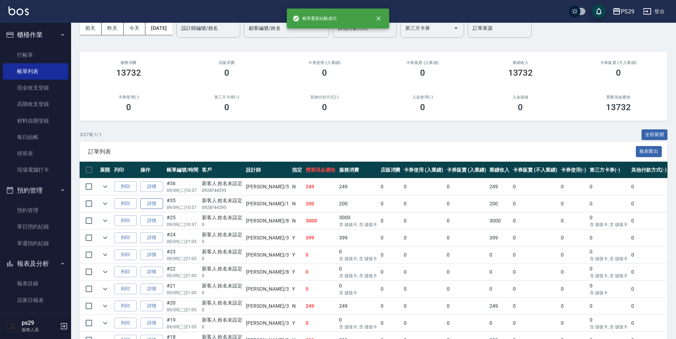
click at [149, 200] on link "詳情" at bounding box center [151, 203] width 23 height 11
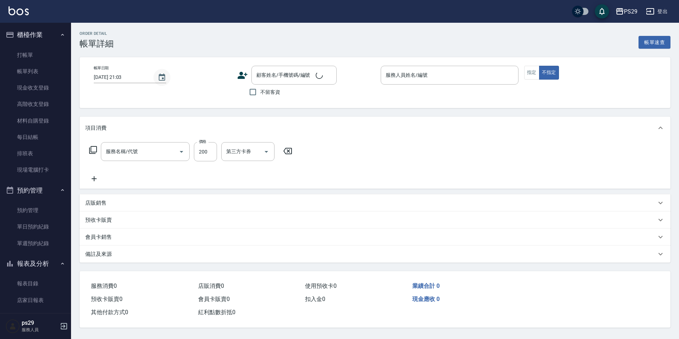
type input "[DATE] 10:37"
type input "[PERSON_NAME]-1"
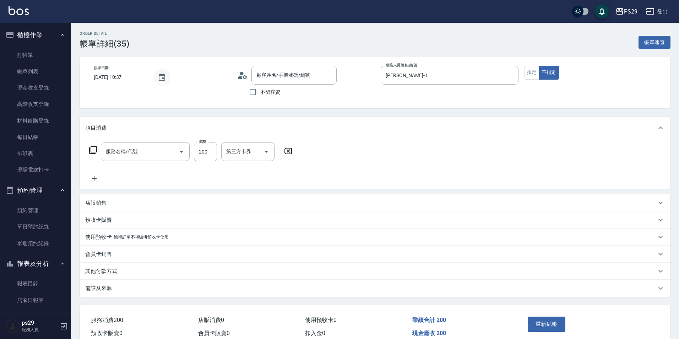
click at [161, 73] on icon "Choose date, selected date is 2025-09-09" at bounding box center [162, 77] width 9 height 9
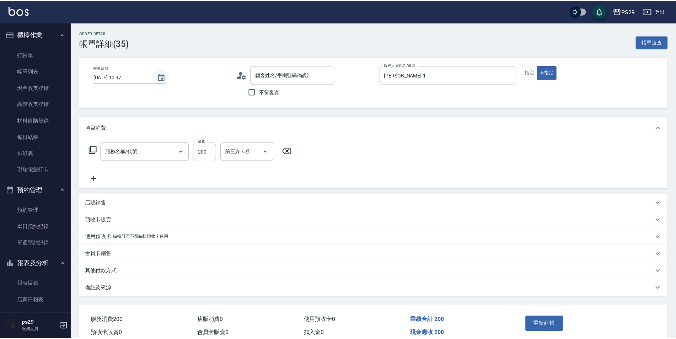
type input "新客人 姓名未設定/0928744295/null"
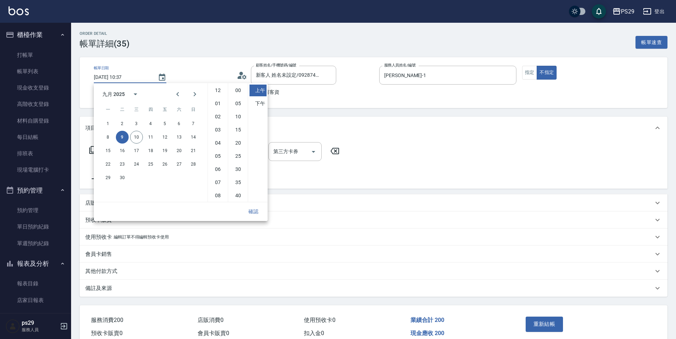
type input "200(111)"
click at [147, 145] on button "18" at bounding box center [150, 150] width 13 height 13
click at [135, 134] on button "10" at bounding box center [136, 137] width 13 height 13
type input "[DATE] 10:37"
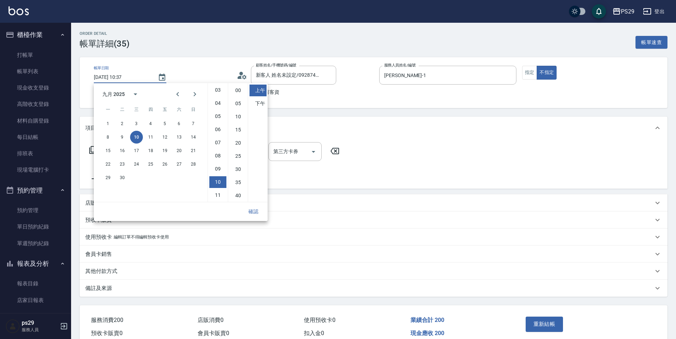
click at [257, 215] on button "確認" at bounding box center [253, 211] width 23 height 13
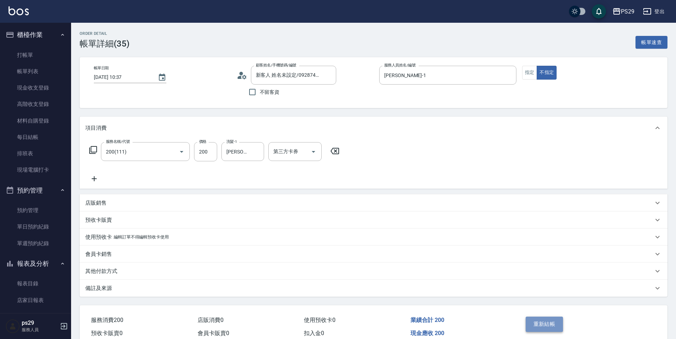
click at [549, 324] on button "重新結帳" at bounding box center [544, 324] width 38 height 15
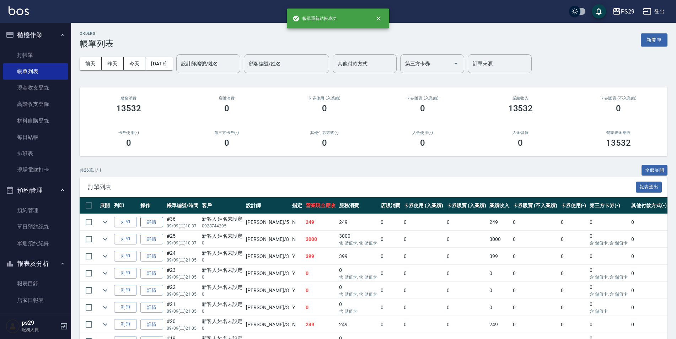
click at [148, 219] on link "詳情" at bounding box center [151, 222] width 23 height 11
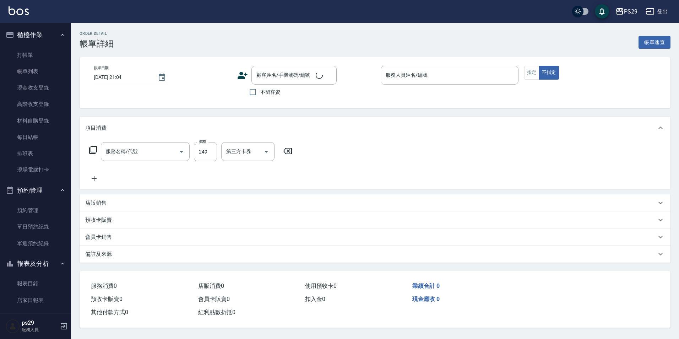
type input "[DATE] 10:37"
type input "[PERSON_NAME]維-5"
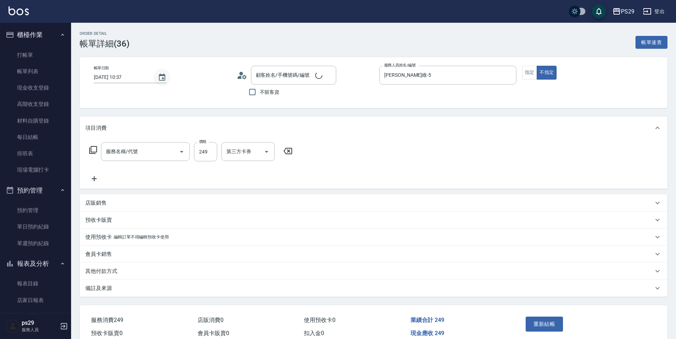
click at [157, 84] on button "Choose date, selected date is 2025-09-09" at bounding box center [161, 77] width 17 height 17
type input "剪髮(306)"
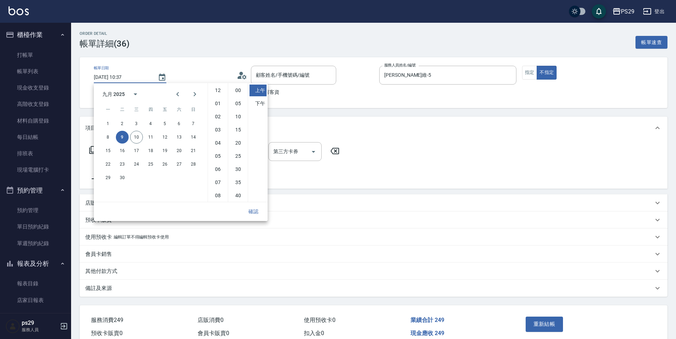
type input "新客人 姓名未設定/0928744295/null"
click at [139, 135] on button "10" at bounding box center [136, 137] width 13 height 13
type input "[DATE] 10:37"
click at [249, 213] on button "確認" at bounding box center [253, 211] width 23 height 13
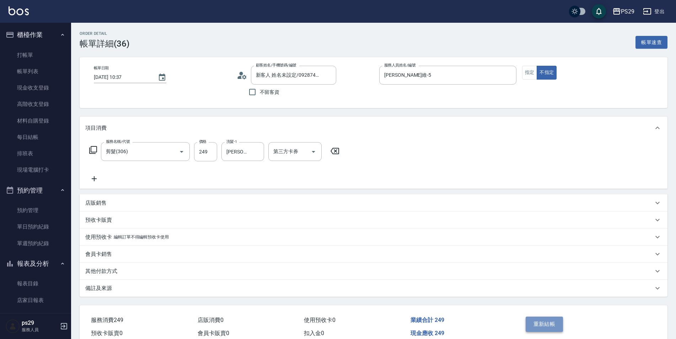
click at [534, 323] on button "重新結帳" at bounding box center [544, 324] width 38 height 15
click at [521, 324] on div "重新結帳" at bounding box center [586, 329] width 145 height 48
click at [529, 323] on button "重新結帳" at bounding box center [544, 324] width 38 height 15
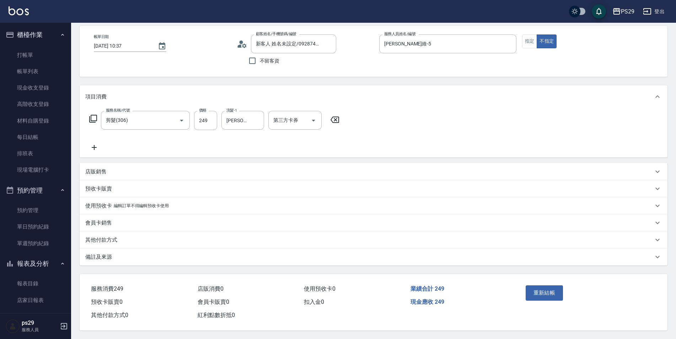
scroll to position [0, 0]
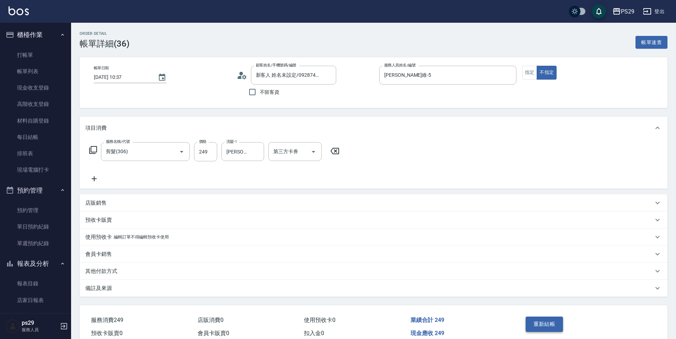
click at [541, 321] on button "重新結帳" at bounding box center [544, 324] width 38 height 15
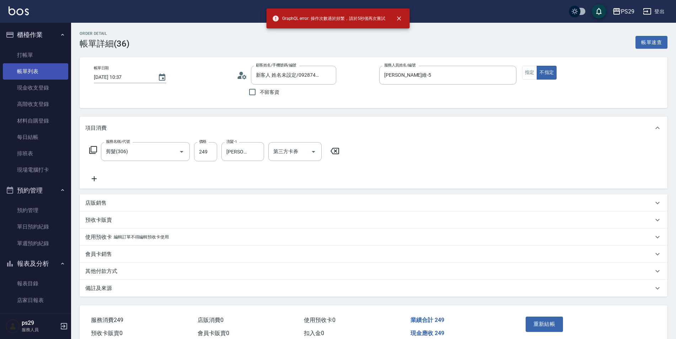
click at [43, 68] on link "帳單列表" at bounding box center [35, 71] width 65 height 16
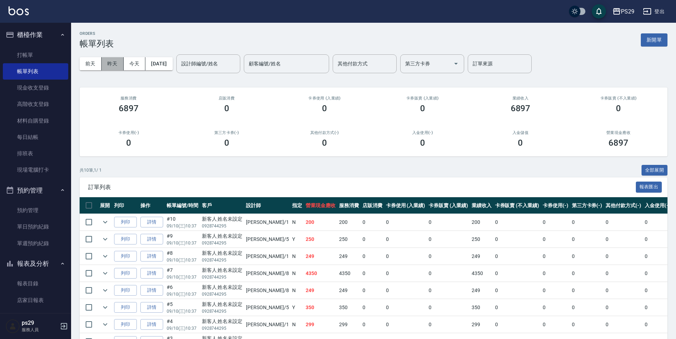
click at [114, 70] on button "昨天" at bounding box center [113, 63] width 22 height 13
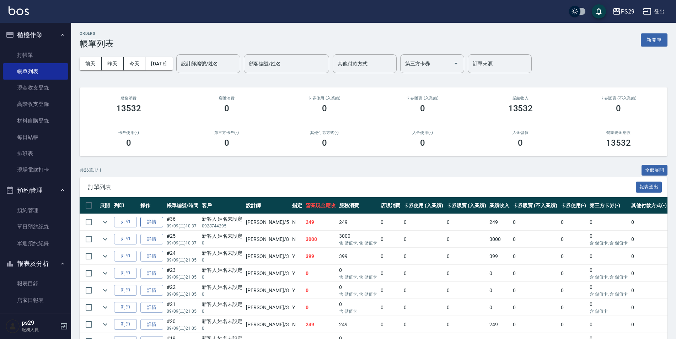
click at [155, 221] on link "詳情" at bounding box center [151, 222] width 23 height 11
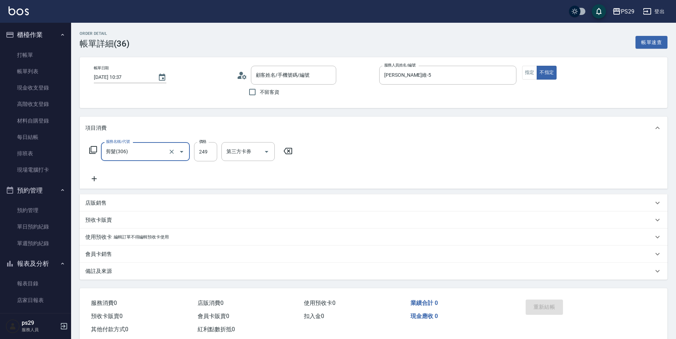
type input "新客人 姓名未設定/0928744295/null"
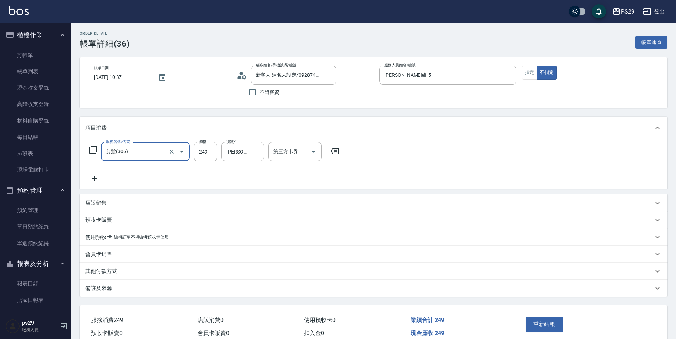
click at [152, 76] on div "[DATE] 10:37" at bounding box center [130, 77] width 72 height 12
click at [160, 80] on icon "Choose date, selected date is 2025-09-09" at bounding box center [162, 77] width 9 height 9
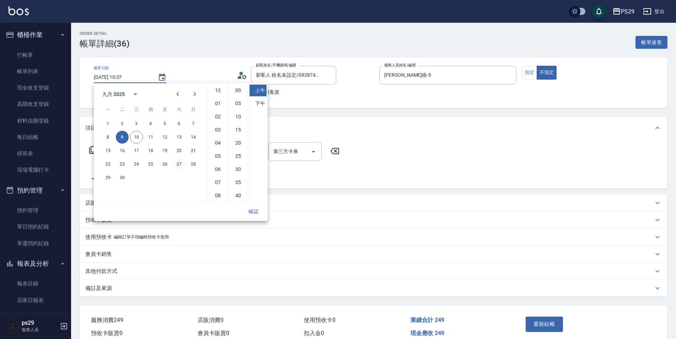
scroll to position [40, 0]
click at [134, 137] on button "10" at bounding box center [136, 137] width 13 height 13
type input "[DATE] 10:37"
click at [248, 206] on button "確認" at bounding box center [253, 211] width 23 height 13
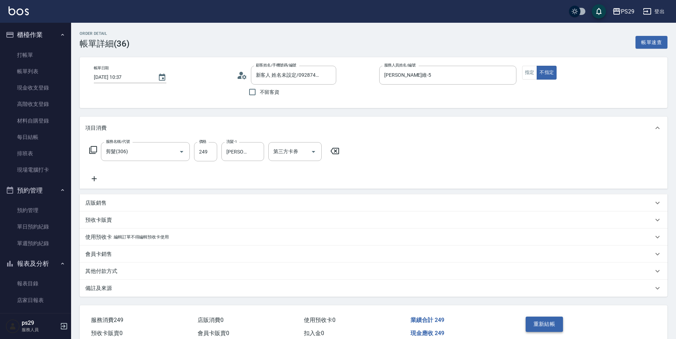
click at [541, 318] on button "重新結帳" at bounding box center [544, 324] width 38 height 15
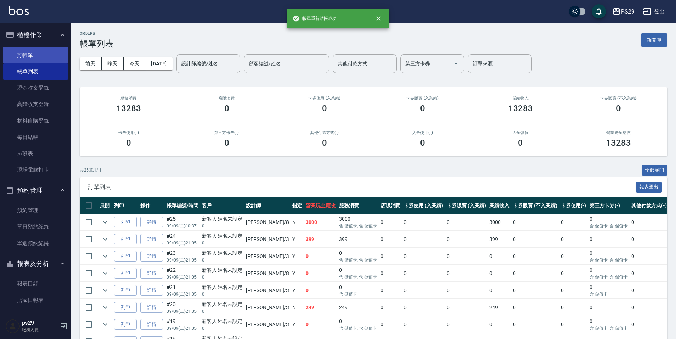
click at [12, 47] on link "打帳單" at bounding box center [35, 55] width 65 height 16
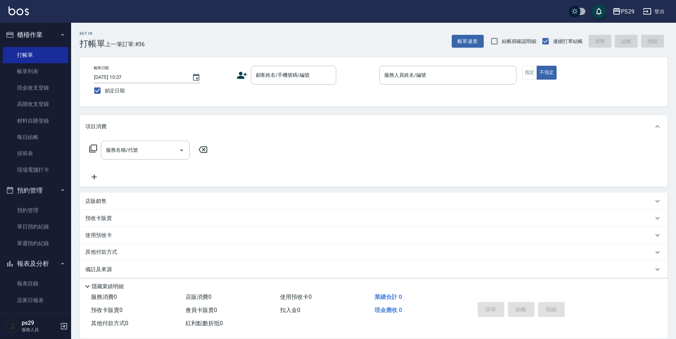
click at [76, 85] on div "Key In 打帳單 上一筆訂單:#36 帳單速查 結帳前確認明細 連續打單結帳 掛單 結帳 明細 帳單日期 [DATE] 10:37 鎖定日期 顧客姓名/手…" at bounding box center [373, 184] width 605 height 323
click at [118, 92] on span "鎖定日期" at bounding box center [115, 90] width 20 height 7
click at [105, 92] on input "鎖定日期" at bounding box center [97, 90] width 15 height 15
checkbox input "false"
type input "[DATE] 21:04"
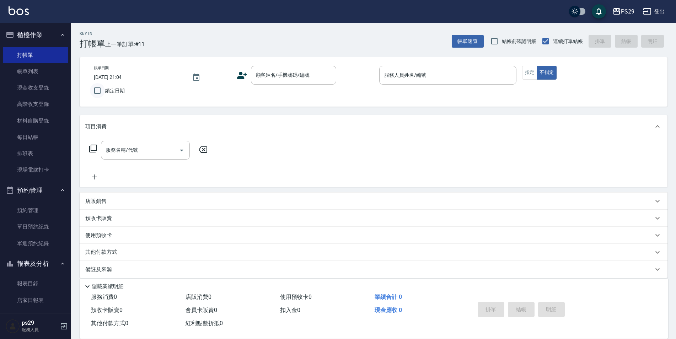
click at [100, 91] on input "鎖定日期" at bounding box center [97, 90] width 15 height 15
checkbox input "true"
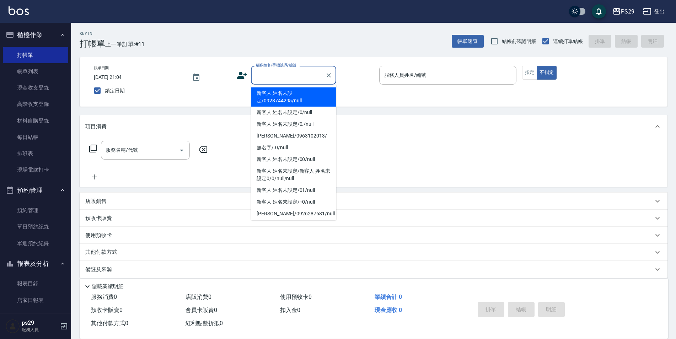
click at [270, 81] on input "顧客姓名/手機號碼/編號" at bounding box center [288, 75] width 68 height 12
type input "新客人 姓名未設定/0928744295/null"
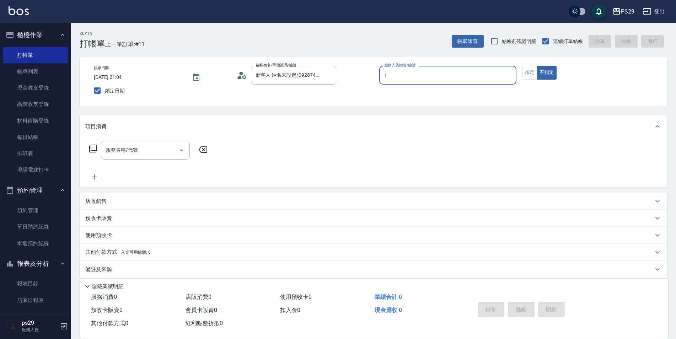
type input "[PERSON_NAME]-1"
type button "false"
type input "0"
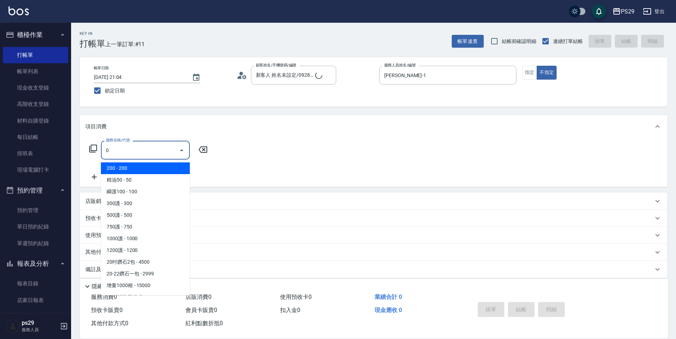
type input "新客人 姓名未設定/0/null"
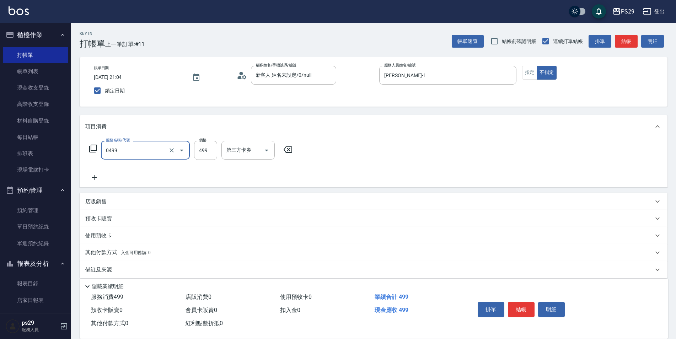
type input "[PERSON_NAME]499(0499)"
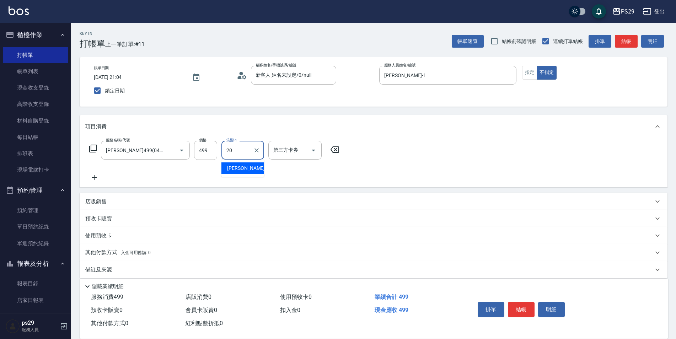
type input "[PERSON_NAME]-20"
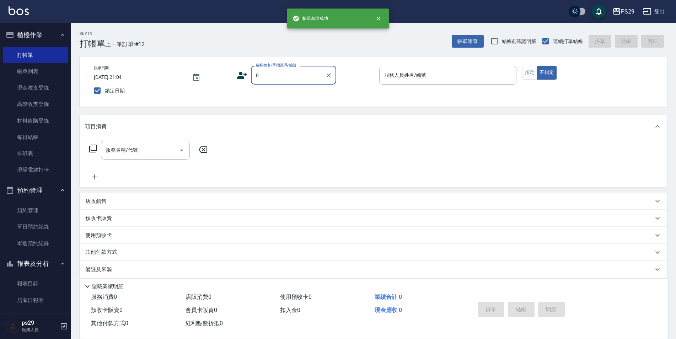
type input "新客人 姓名未設定/0928744295/null"
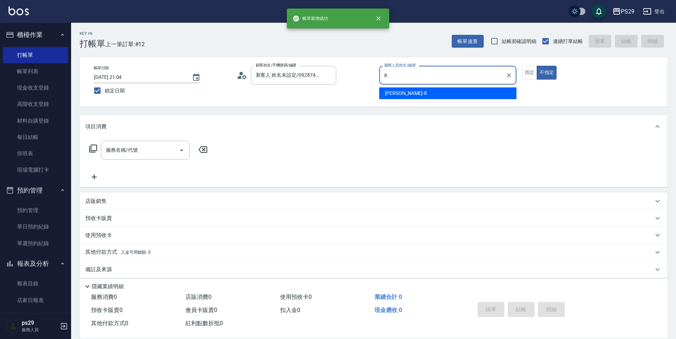
type input "[PERSON_NAME]-8"
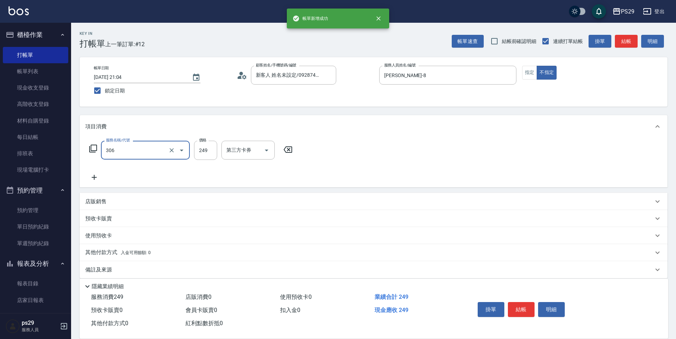
type input "剪髮(306)"
type input "[PERSON_NAME]-20"
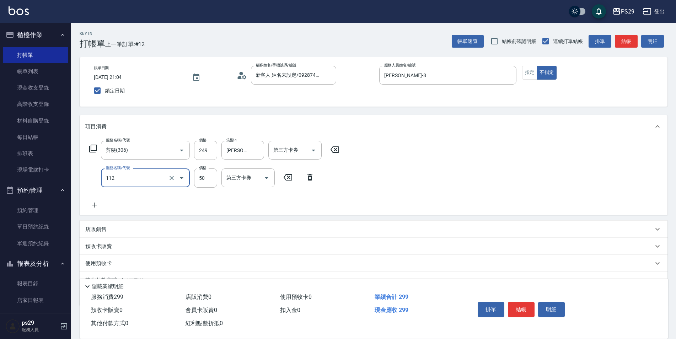
type input "精油50(112)"
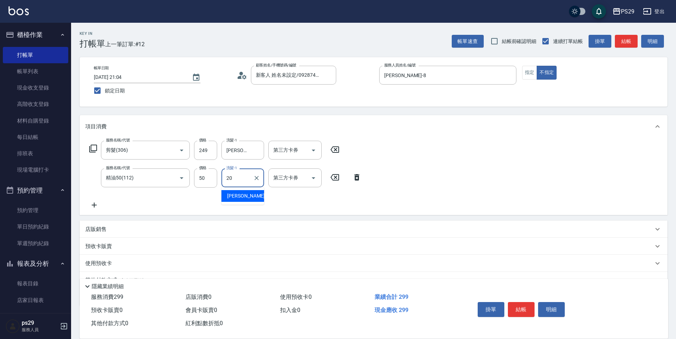
type input "[PERSON_NAME]-20"
click at [312, 176] on icon "Open" at bounding box center [313, 178] width 9 height 9
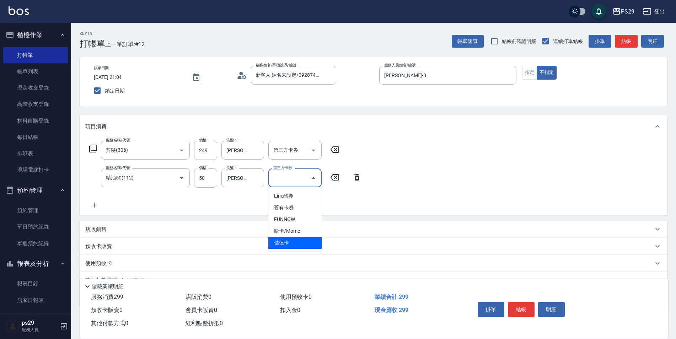
click at [298, 244] on span "儲值卡" at bounding box center [294, 243] width 53 height 12
type input "儲值卡"
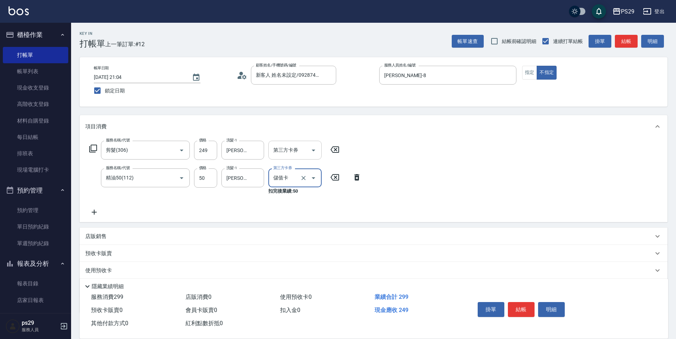
click at [312, 150] on icon "Open" at bounding box center [313, 150] width 9 height 9
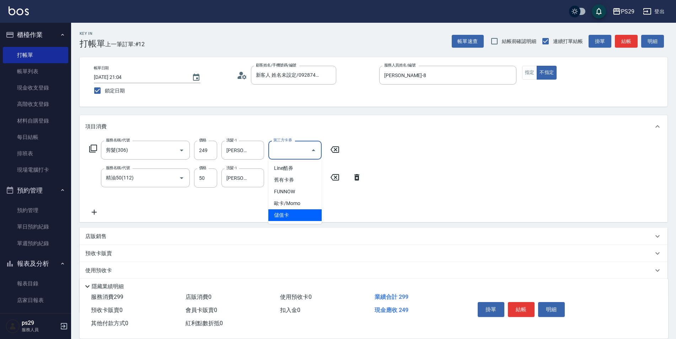
click at [290, 210] on span "儲值卡" at bounding box center [294, 215] width 53 height 12
type input "儲值卡"
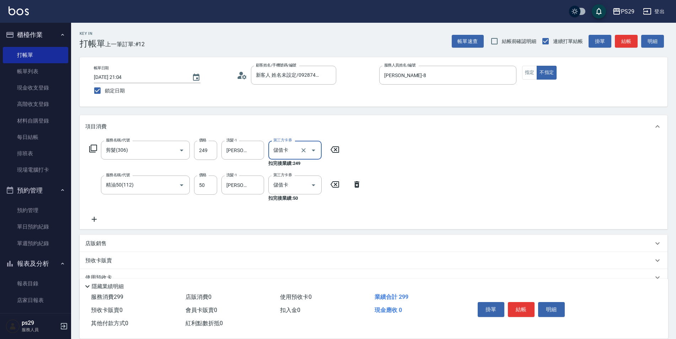
scroll to position [36, 0]
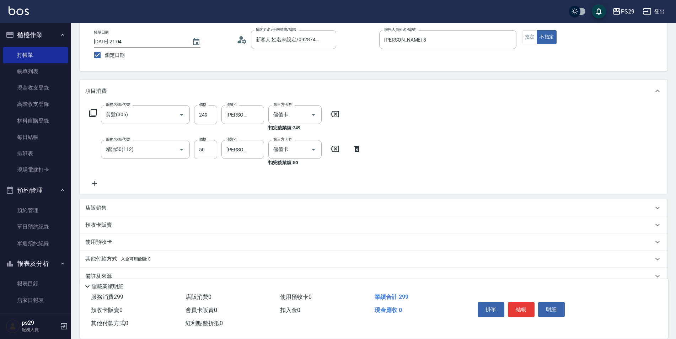
click at [100, 185] on icon at bounding box center [94, 183] width 18 height 9
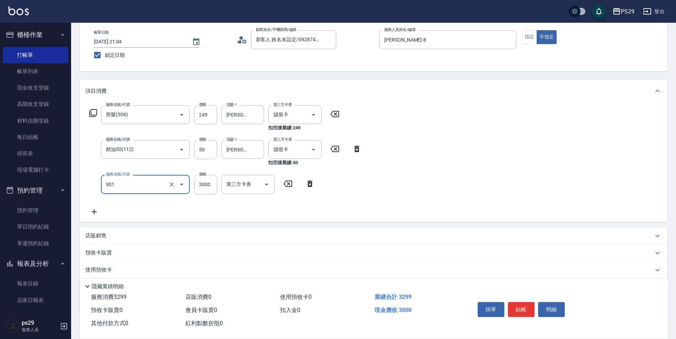
type input "儲值3000(901)"
type input "93"
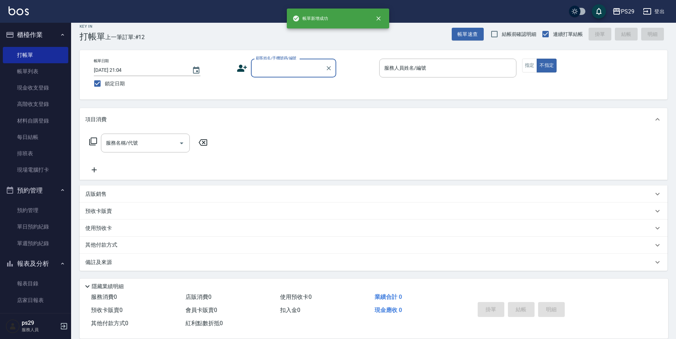
scroll to position [0, 0]
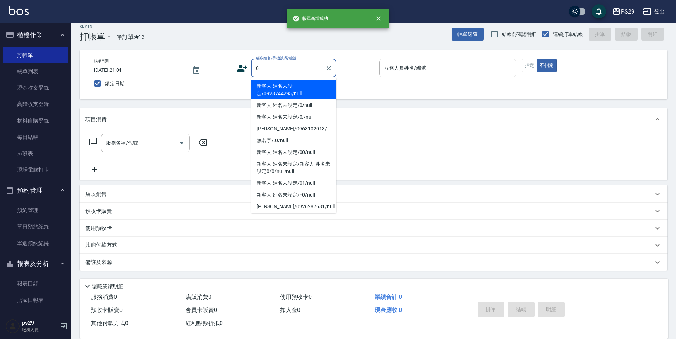
type input "新客人 姓名未設定/0928744295/null"
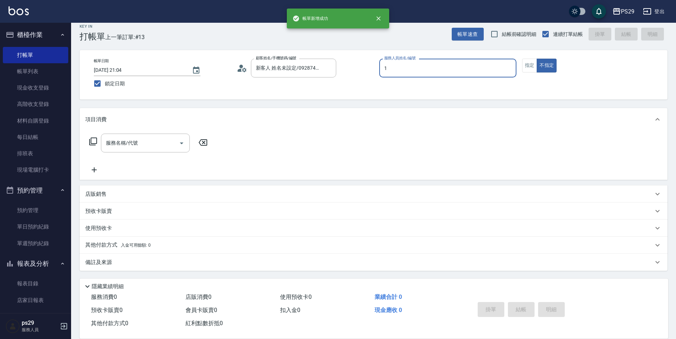
type input "[PERSON_NAME]-1"
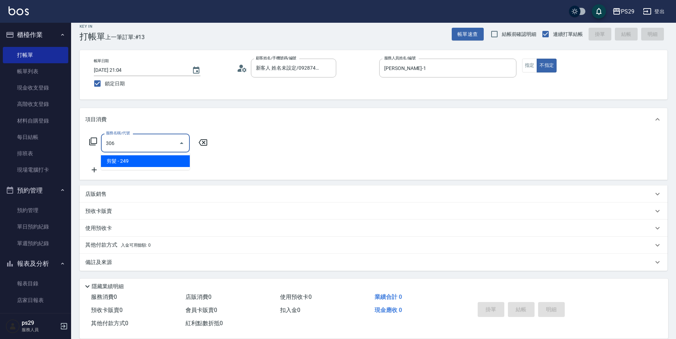
type input "剪髮(306)"
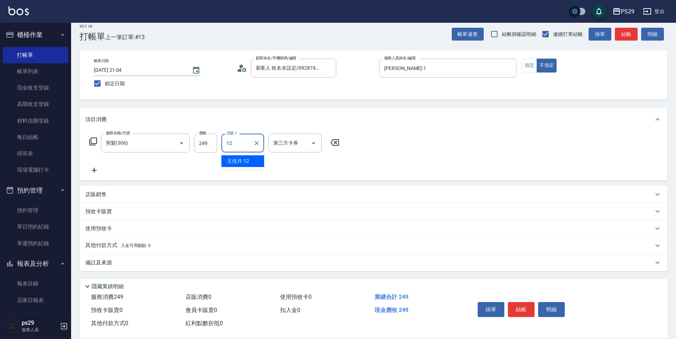
type input "[PERSON_NAME]-12"
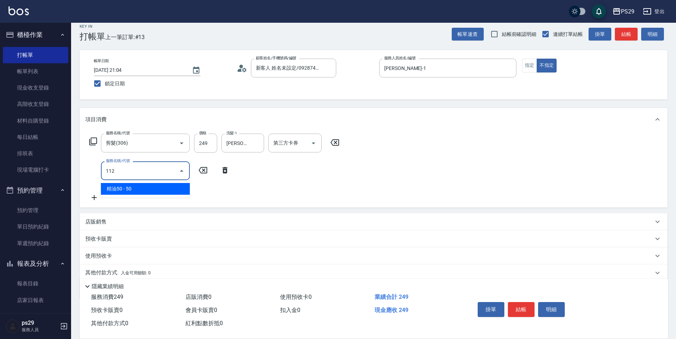
type input "精油50(112)"
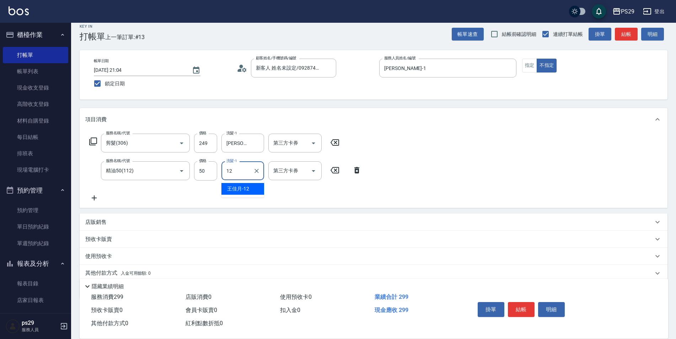
type input "[PERSON_NAME]-12"
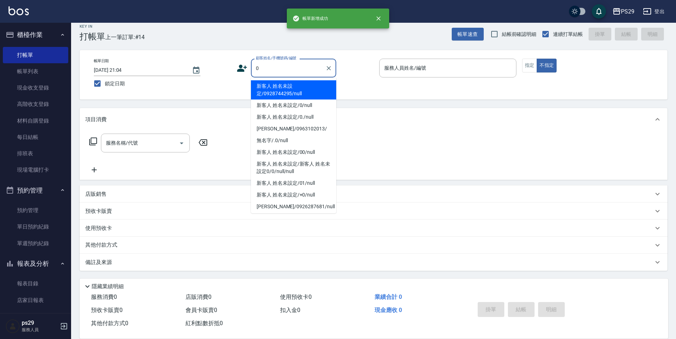
type input "新客人 姓名未設定/0928744295/null"
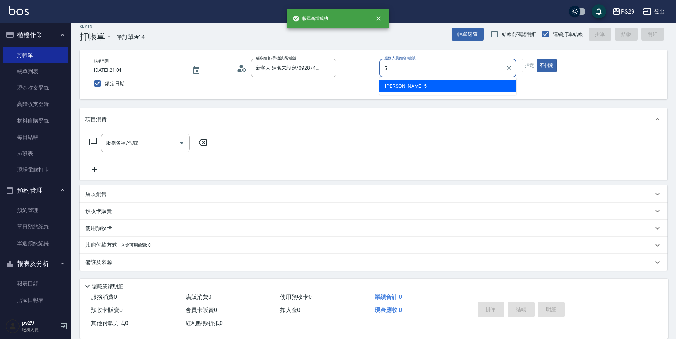
type input "[PERSON_NAME]維-5"
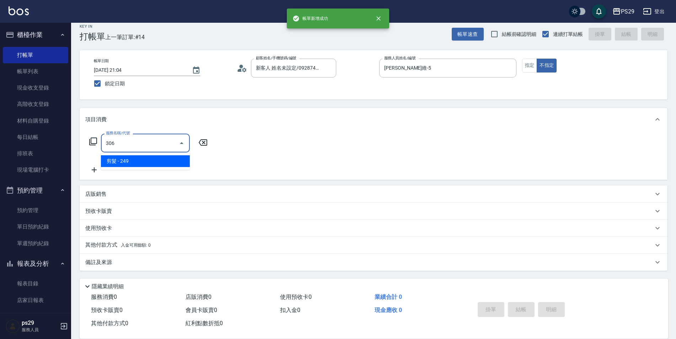
type input "剪髮(306)"
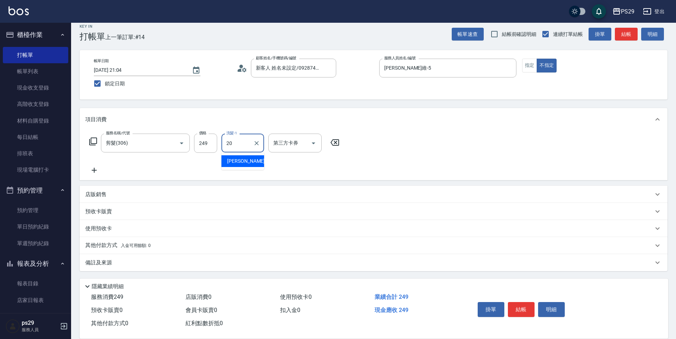
type input "[PERSON_NAME]-20"
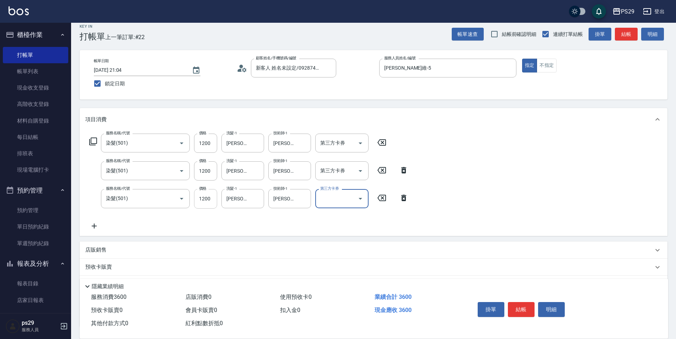
click at [210, 196] on input "1200" at bounding box center [205, 198] width 23 height 19
click at [478, 170] on div "服務名稱/代號 染髮(501) 服務名稱/代號 價格 1200 價格 洗髮-1 [PERSON_NAME]-12 洗髮-1 技術師-1 [PERSON_NAM…" at bounding box center [374, 183] width 588 height 105
click at [204, 195] on input "1000" at bounding box center [205, 198] width 23 height 19
click at [517, 302] on button "結帳" at bounding box center [521, 309] width 27 height 15
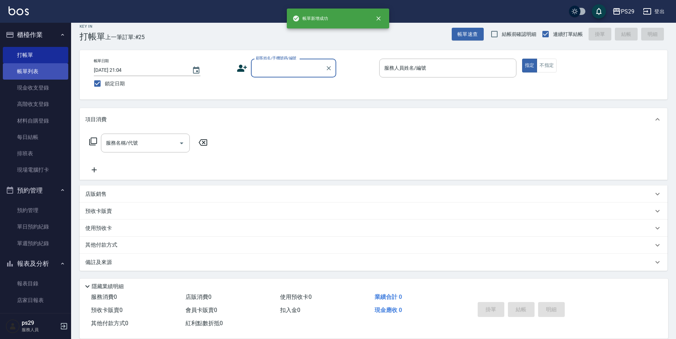
click at [49, 71] on link "帳單列表" at bounding box center [35, 71] width 65 height 16
click at [50, 41] on button "櫃檯作業" at bounding box center [35, 35] width 65 height 18
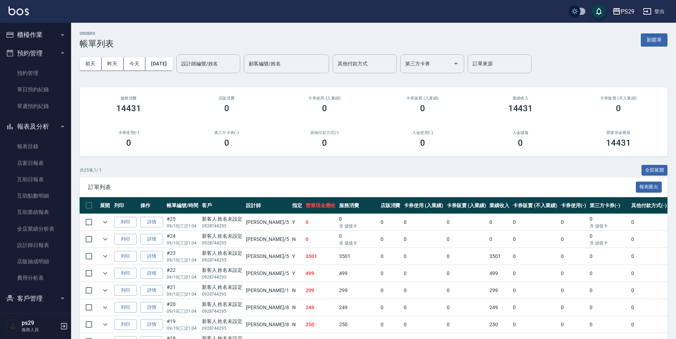
click at [45, 55] on button "預約管理" at bounding box center [35, 53] width 65 height 18
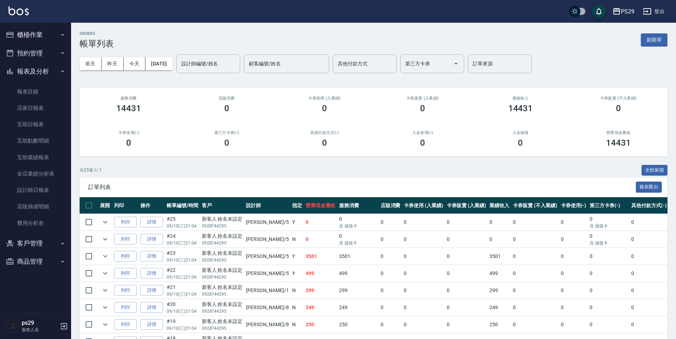
drag, startPoint x: 58, startPoint y: 70, endPoint x: 57, endPoint y: 76, distance: 6.2
click at [58, 70] on button "報表及分析" at bounding box center [35, 71] width 65 height 18
click at [46, 74] on button "報表及分析" at bounding box center [35, 71] width 65 height 18
click at [41, 112] on link "店家日報表" at bounding box center [35, 108] width 65 height 16
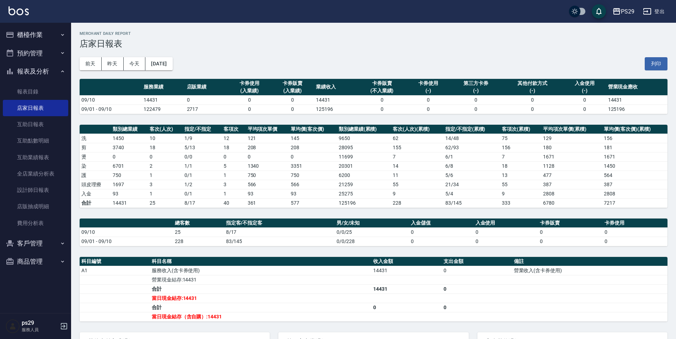
scroll to position [71, 0]
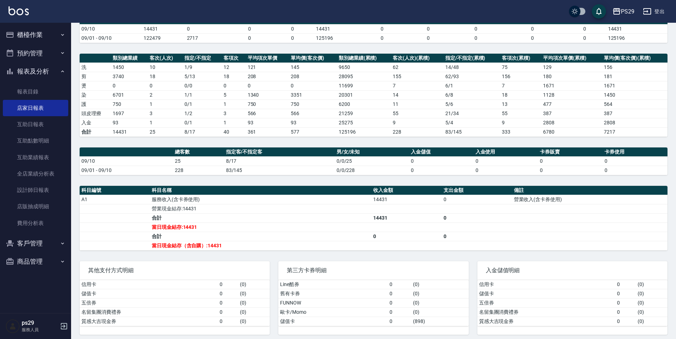
click at [34, 18] on div "PS29 登出" at bounding box center [338, 11] width 676 height 23
click at [29, 34] on button "櫃檯作業" at bounding box center [35, 35] width 65 height 18
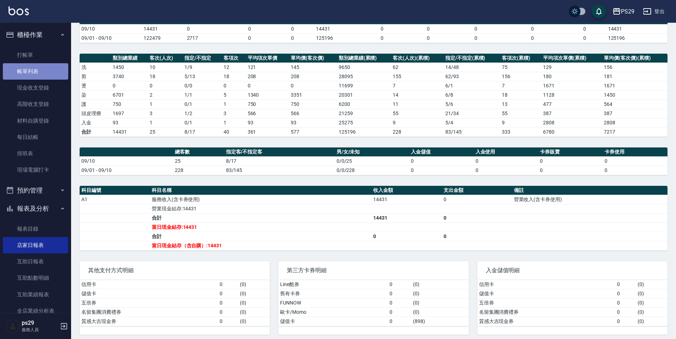
click at [37, 77] on link "帳單列表" at bounding box center [35, 71] width 65 height 16
click at [36, 92] on link "現金收支登錄" at bounding box center [35, 88] width 65 height 16
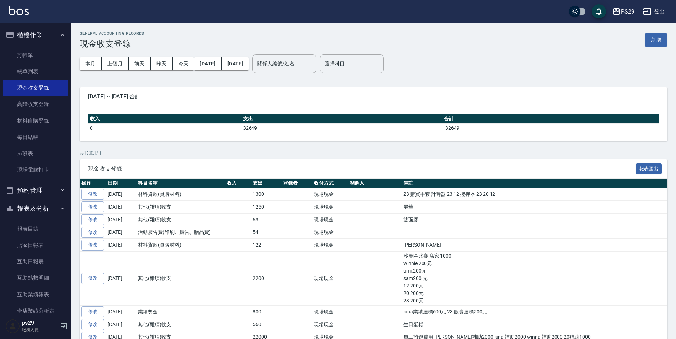
click at [639, 41] on div "GENERAL ACCOUNTING RECORDS 現金收支登錄 新增" at bounding box center [374, 39] width 588 height 17
click at [659, 37] on button "新增" at bounding box center [655, 39] width 23 height 13
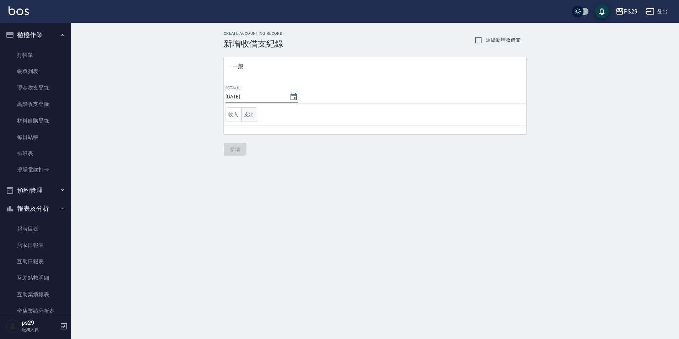
click at [252, 109] on button "支出" at bounding box center [249, 114] width 16 height 15
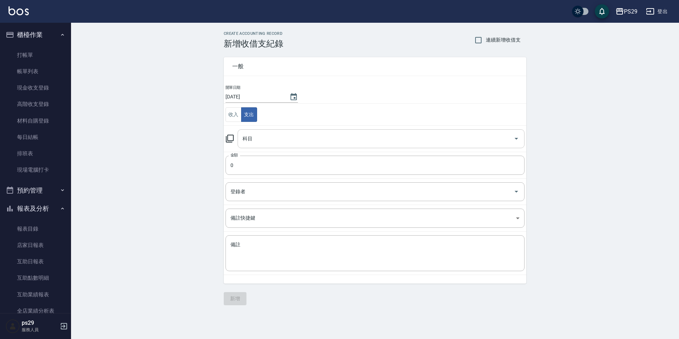
click at [257, 140] on input "科目" at bounding box center [376, 139] width 270 height 12
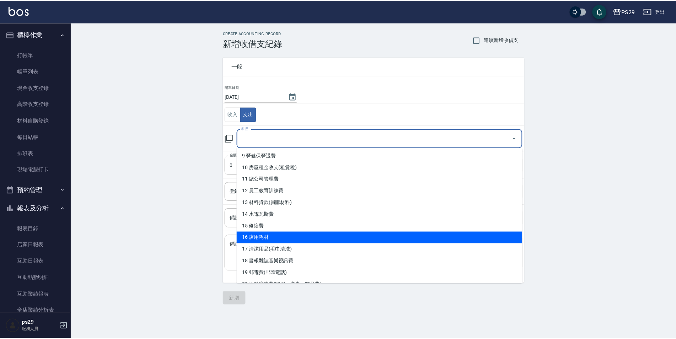
scroll to position [249, 0]
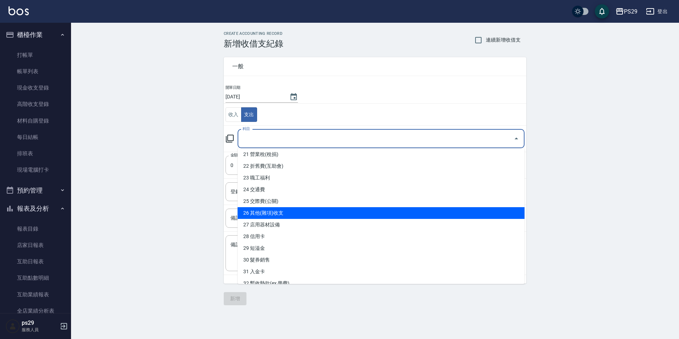
click at [272, 213] on li "26 其他(雜項)收支" at bounding box center [381, 213] width 287 height 12
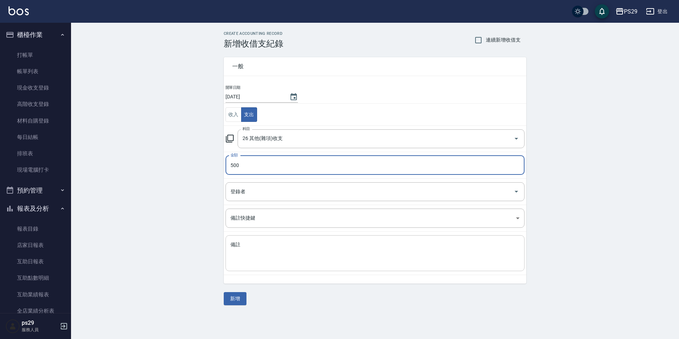
click at [267, 255] on textarea "備註" at bounding box center [375, 253] width 289 height 24
click at [232, 300] on button "新增" at bounding box center [235, 298] width 23 height 13
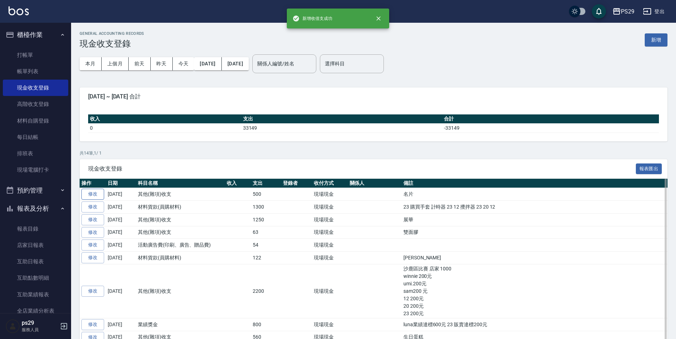
click at [99, 198] on link "修改" at bounding box center [92, 194] width 23 height 11
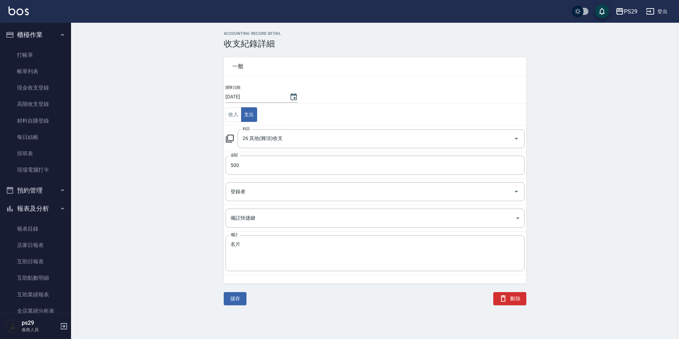
click at [279, 100] on input "[DATE]" at bounding box center [254, 97] width 57 height 12
click at [286, 100] on button "Choose date, selected date is 2025-09-10" at bounding box center [293, 96] width 17 height 17
click at [282, 153] on button "11" at bounding box center [282, 156] width 13 height 13
click at [236, 300] on button "儲存" at bounding box center [235, 298] width 23 height 13
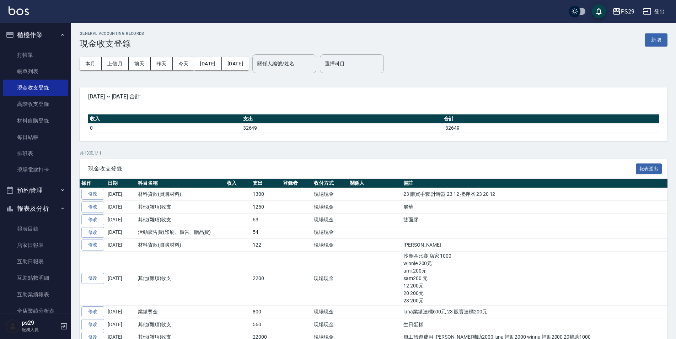
click at [18, 12] on img at bounding box center [19, 10] width 20 height 9
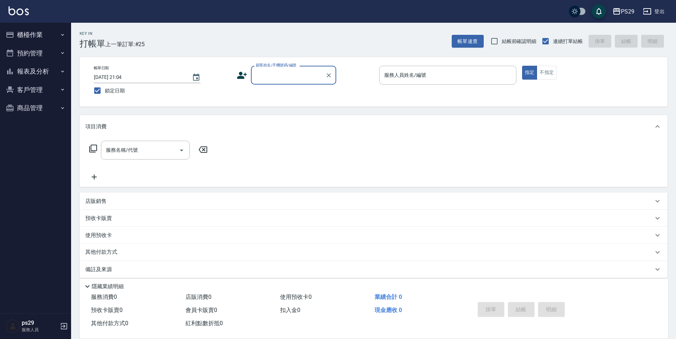
click at [54, 77] on button "報表及分析" at bounding box center [35, 71] width 65 height 18
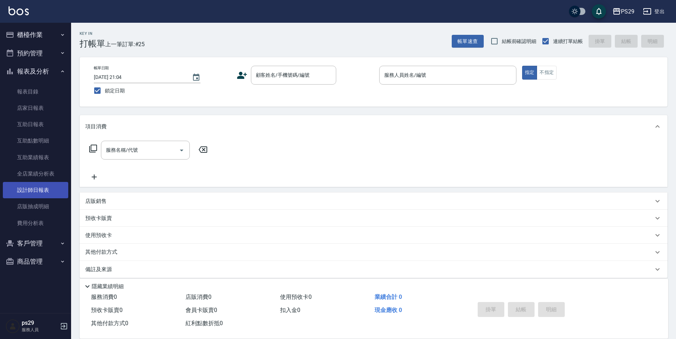
click at [43, 187] on link "設計師日報表" at bounding box center [35, 190] width 65 height 16
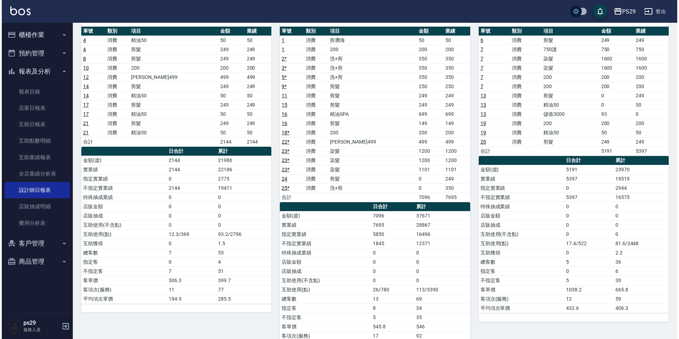
scroll to position [36, 0]
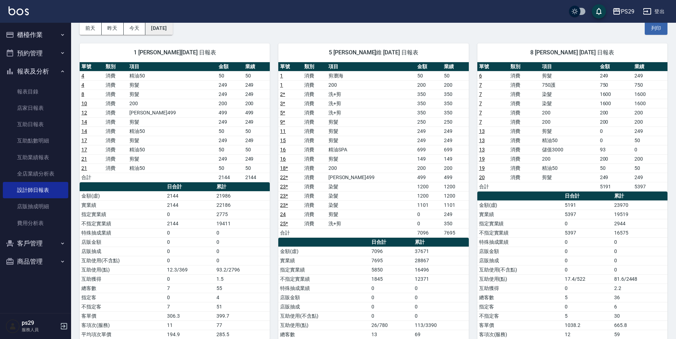
click at [172, 32] on button "[DATE]" at bounding box center [158, 28] width 27 height 13
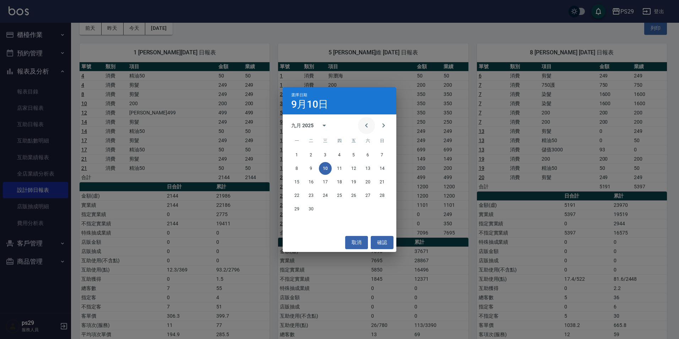
click at [369, 129] on icon "Previous month" at bounding box center [366, 125] width 9 height 9
click at [379, 170] on button "10" at bounding box center [382, 168] width 13 height 13
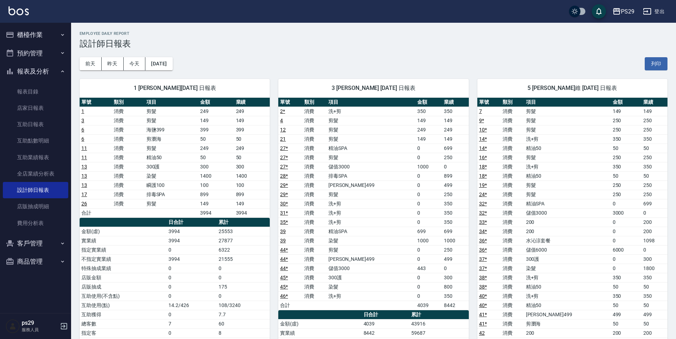
click at [140, 52] on div "[DATE] [DATE] [DATE] [DATE] 列印" at bounding box center [374, 64] width 588 height 30
click at [139, 55] on div "[DATE] [DATE] [DATE] [DATE] 列印" at bounding box center [374, 64] width 588 height 30
click at [139, 62] on button "今天" at bounding box center [135, 63] width 22 height 13
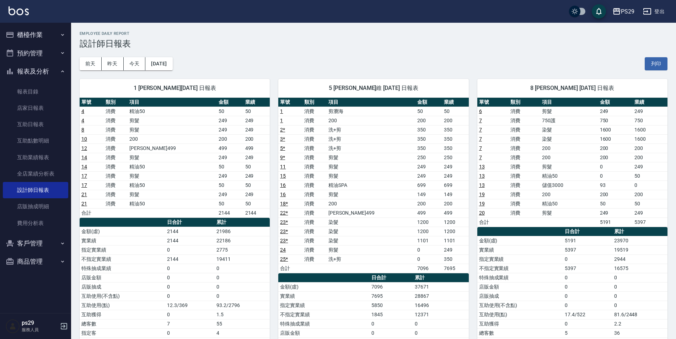
scroll to position [36, 0]
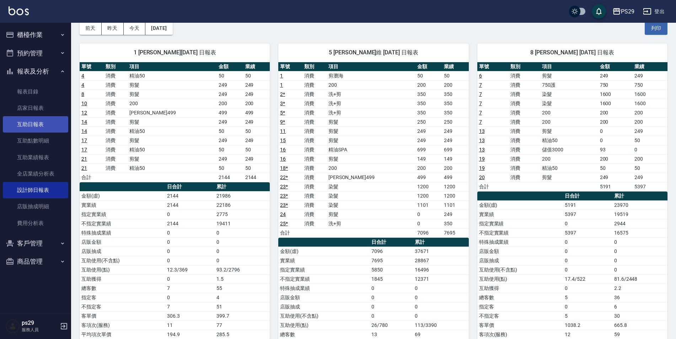
click at [18, 126] on link "互助日報表" at bounding box center [35, 124] width 65 height 16
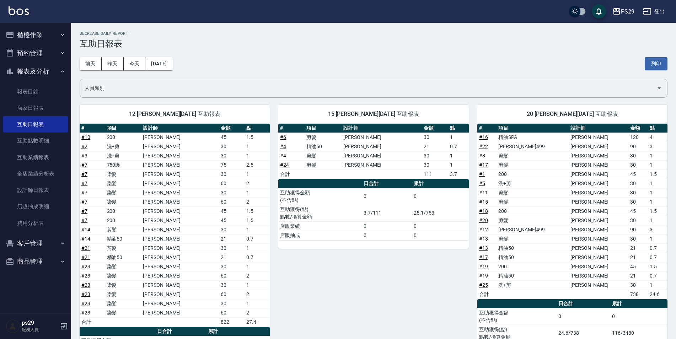
scroll to position [66, 0]
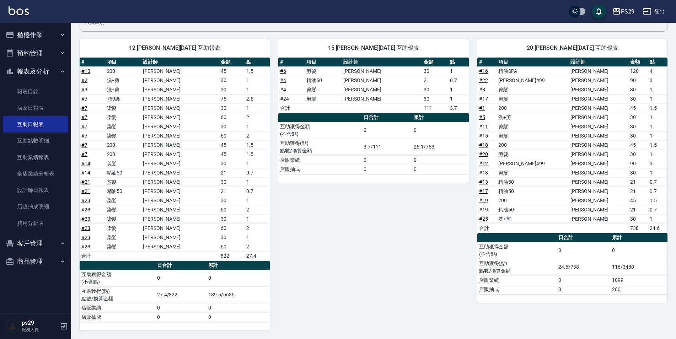
click at [26, 15] on link at bounding box center [19, 11] width 20 height 10
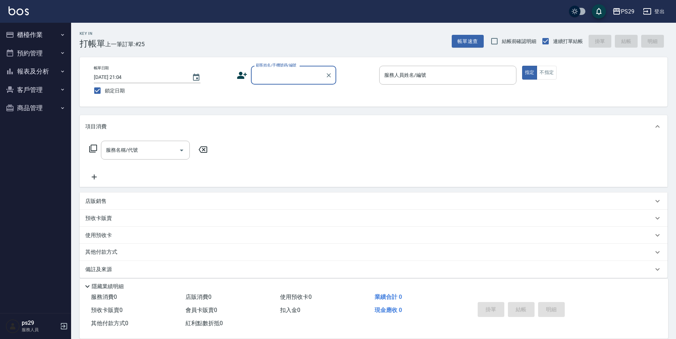
click at [22, 12] on img at bounding box center [19, 10] width 20 height 9
click at [25, 8] on img at bounding box center [19, 10] width 20 height 9
click at [6, 15] on div "PS29 登出" at bounding box center [338, 11] width 676 height 23
click at [18, 4] on div "PS29 登出" at bounding box center [338, 11] width 676 height 23
click at [30, 14] on div "PS29 登出" at bounding box center [338, 11] width 676 height 23
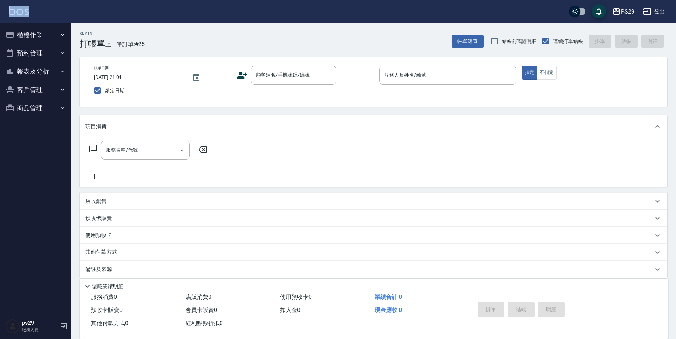
click at [29, 13] on div "PS29 登出" at bounding box center [338, 11] width 676 height 23
drag, startPoint x: 29, startPoint y: 13, endPoint x: 25, endPoint y: 12, distance: 4.1
click at [25, 12] on img at bounding box center [19, 10] width 20 height 9
click at [40, 72] on button "報表及分析" at bounding box center [35, 71] width 65 height 18
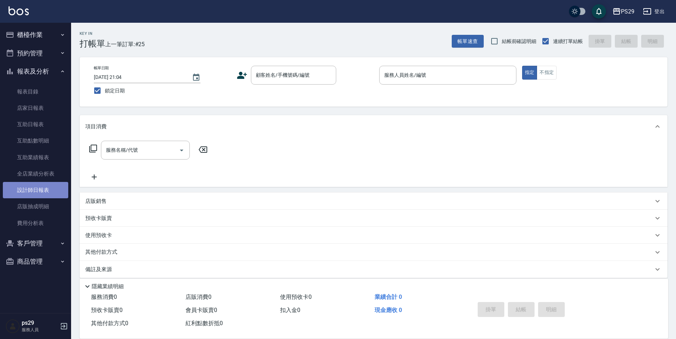
click at [47, 187] on link "設計師日報表" at bounding box center [35, 190] width 65 height 16
